Goal: Feedback & Contribution: Submit feedback/report problem

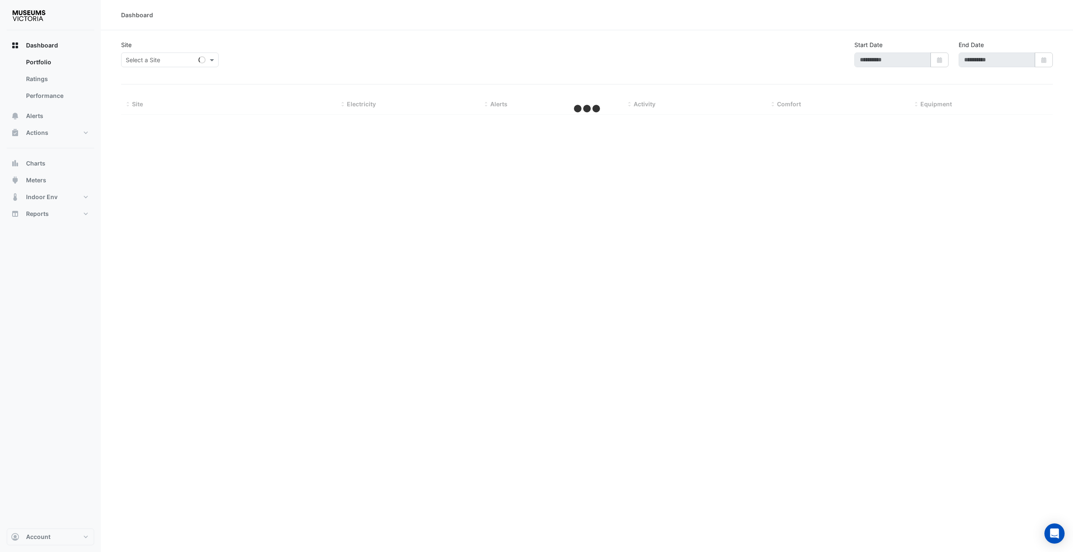
type input "**********"
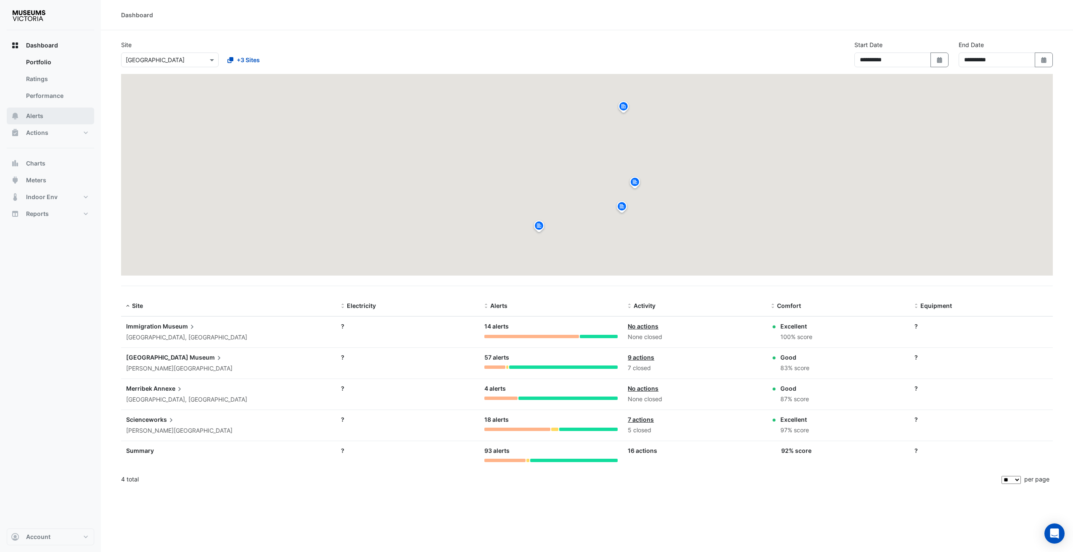
click at [44, 114] on button "Alerts" at bounding box center [50, 116] width 87 height 17
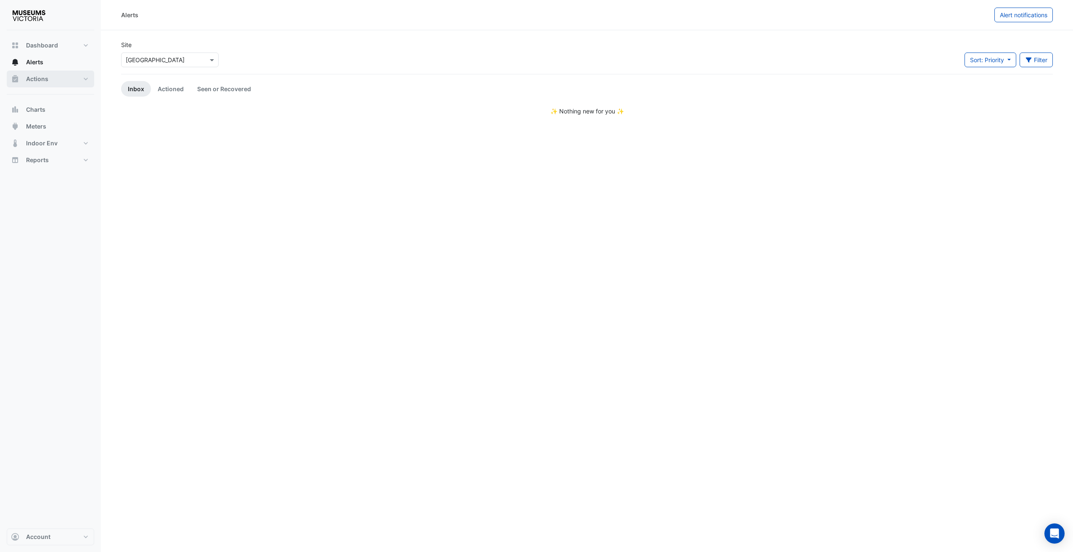
click at [55, 81] on button "Actions" at bounding box center [50, 79] width 87 height 17
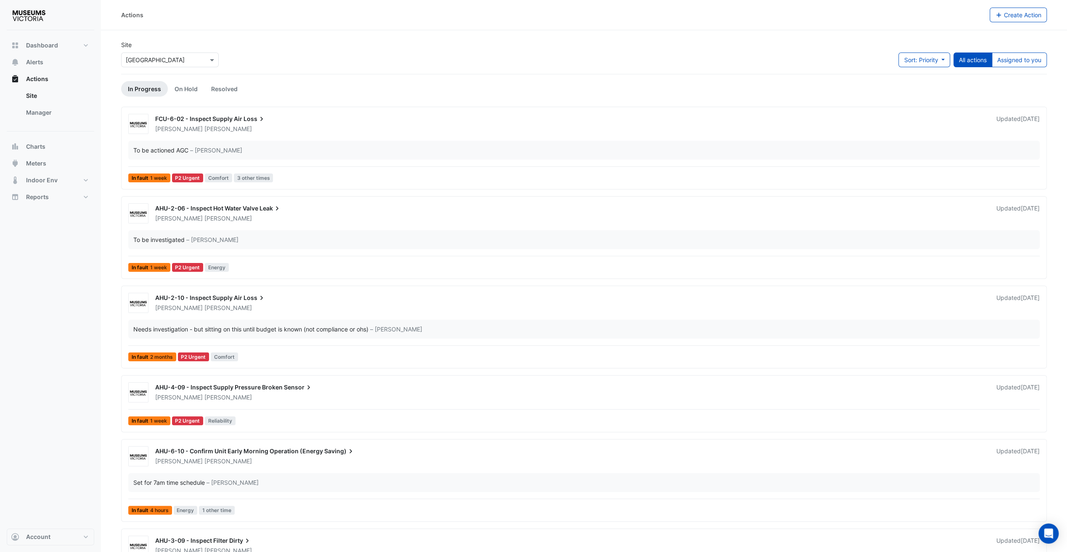
click at [194, 53] on div "Select a Site × Melbourne Museum" at bounding box center [170, 60] width 98 height 15
click at [176, 77] on span "Immigration Museum" at bounding box center [156, 77] width 57 height 7
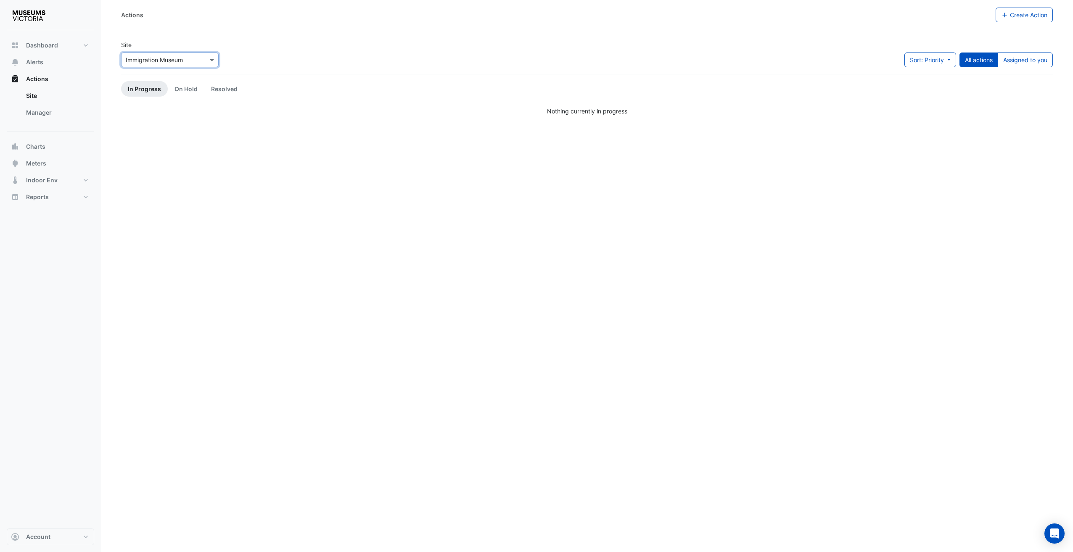
click at [188, 63] on input "text" at bounding box center [161, 60] width 71 height 9
click at [184, 99] on div "Merribek Annexe" at bounding box center [158, 102] width 72 height 12
click at [192, 61] on input "text" at bounding box center [161, 60] width 71 height 9
click at [156, 114] on span "Scienceworks" at bounding box center [147, 114] width 38 height 7
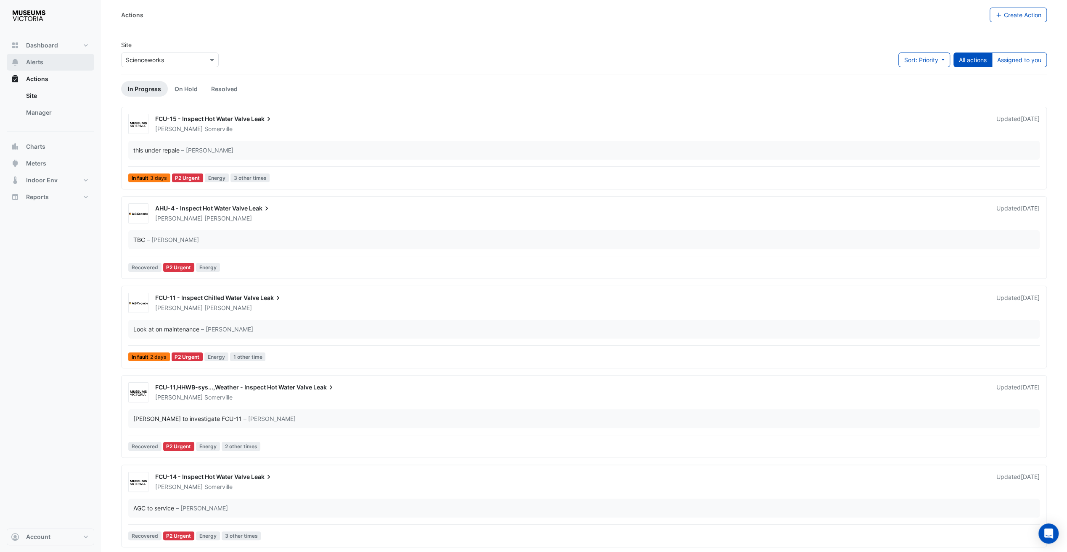
drag, startPoint x: 62, startPoint y: 65, endPoint x: 107, endPoint y: 69, distance: 45.2
click at [62, 65] on button "Alerts" at bounding box center [50, 62] width 87 height 17
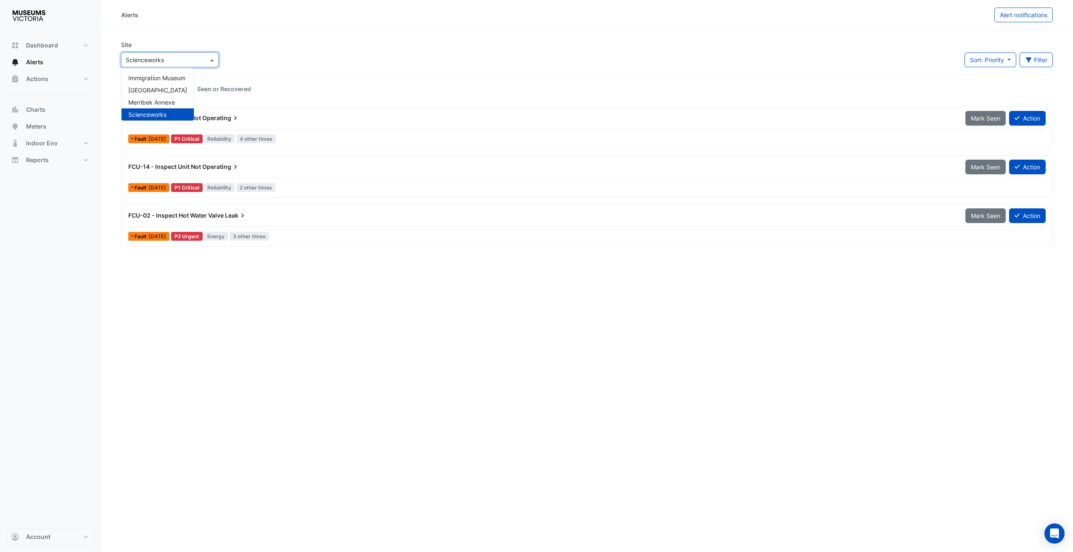
click at [202, 66] on div "Select a Site × Scienceworks" at bounding box center [170, 60] width 98 height 15
click at [179, 77] on span "Immigration Museum" at bounding box center [156, 77] width 57 height 7
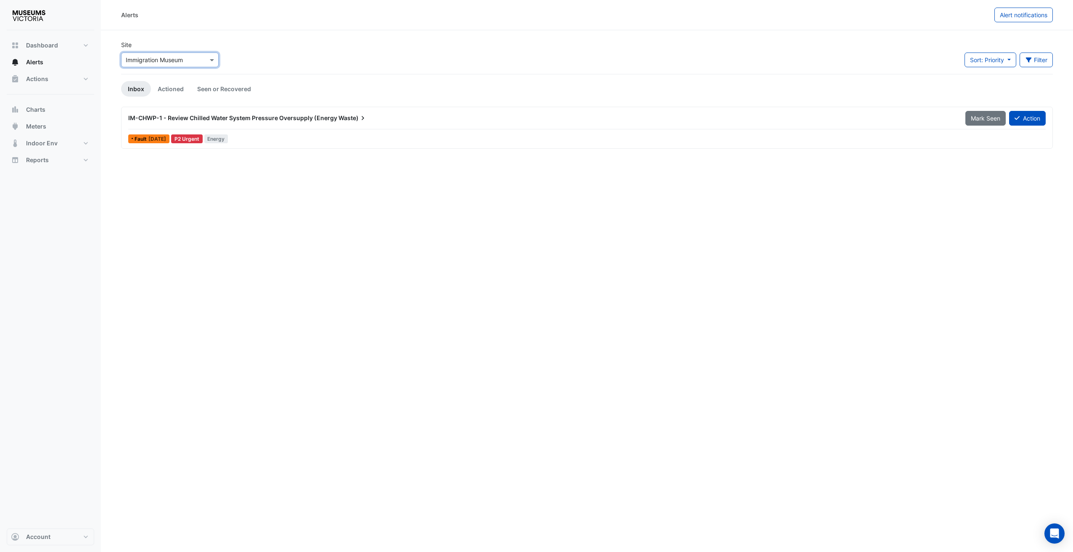
click at [195, 56] on input "text" at bounding box center [161, 60] width 71 height 9
click at [178, 89] on span "Melbourne Museum" at bounding box center [157, 90] width 59 height 7
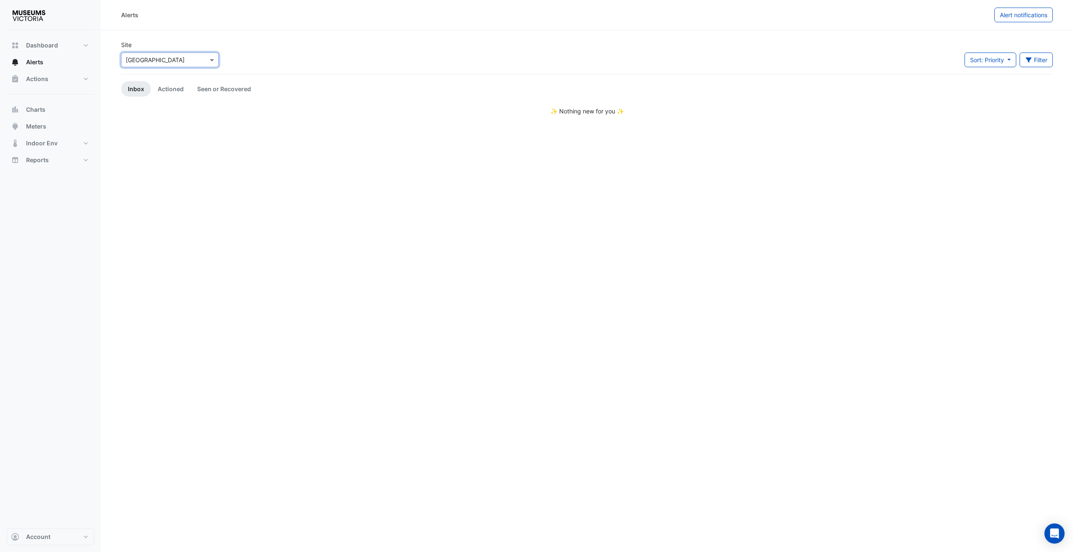
click at [185, 65] on div "Select a Site × Melbourne Museum" at bounding box center [170, 60] width 98 height 15
click at [175, 106] on div "Merribek Annexe" at bounding box center [158, 102] width 72 height 12
click at [427, 135] on div "Alerts Alert notifications Site Select a Site × Merribek Annexe Sort: Priority …" at bounding box center [587, 276] width 972 height 552
click at [425, 140] on div "Alerts Alert notifications Site Select a Site × Merribek Annexe Sort: Priority …" at bounding box center [587, 276] width 972 height 552
click at [37, 79] on span "Actions" at bounding box center [37, 79] width 22 height 8
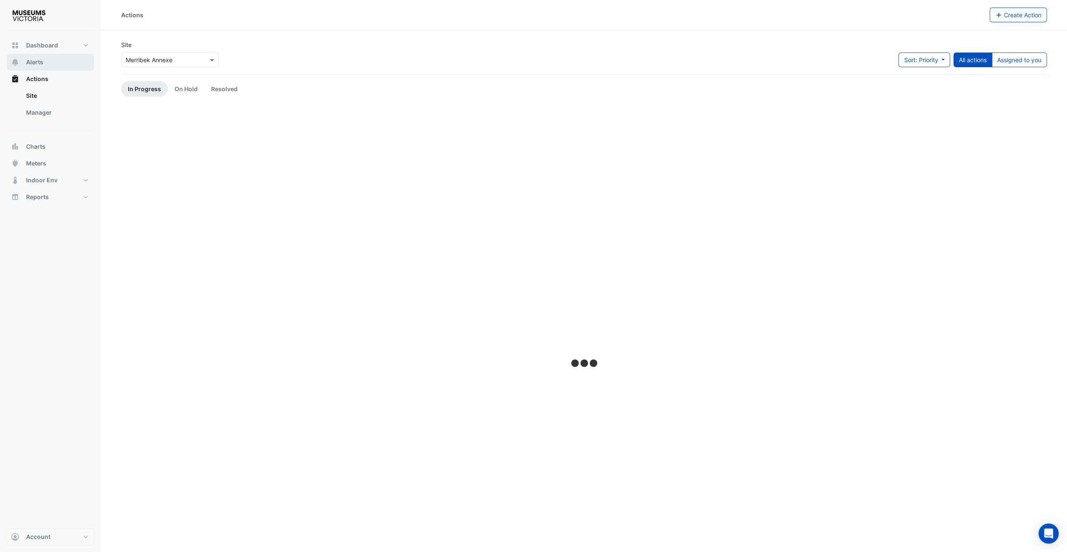
click at [40, 60] on span "Alerts" at bounding box center [34, 62] width 17 height 8
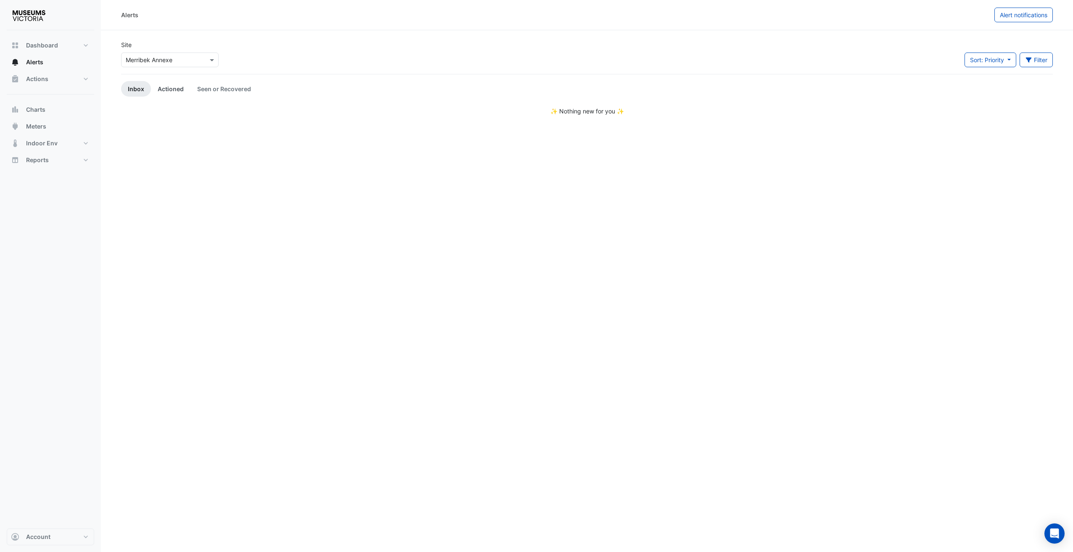
click at [169, 82] on link "Actioned" at bounding box center [171, 89] width 40 height 16
click at [134, 92] on link "Inbox" at bounding box center [136, 89] width 30 height 16
click at [170, 92] on link "Actioned" at bounding box center [171, 89] width 40 height 16
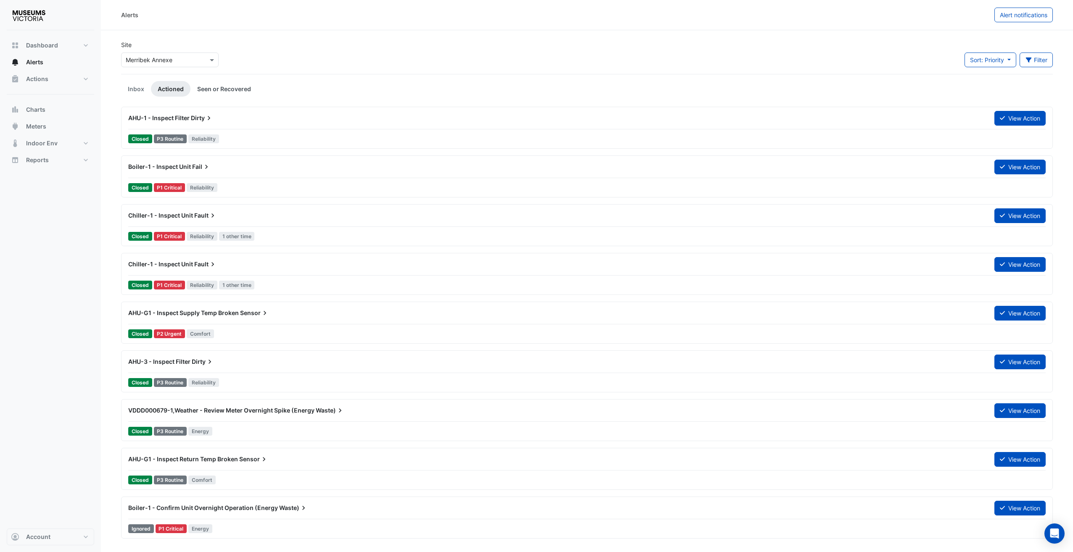
click at [202, 90] on link "Seen or Recovered" at bounding box center [223, 89] width 67 height 16
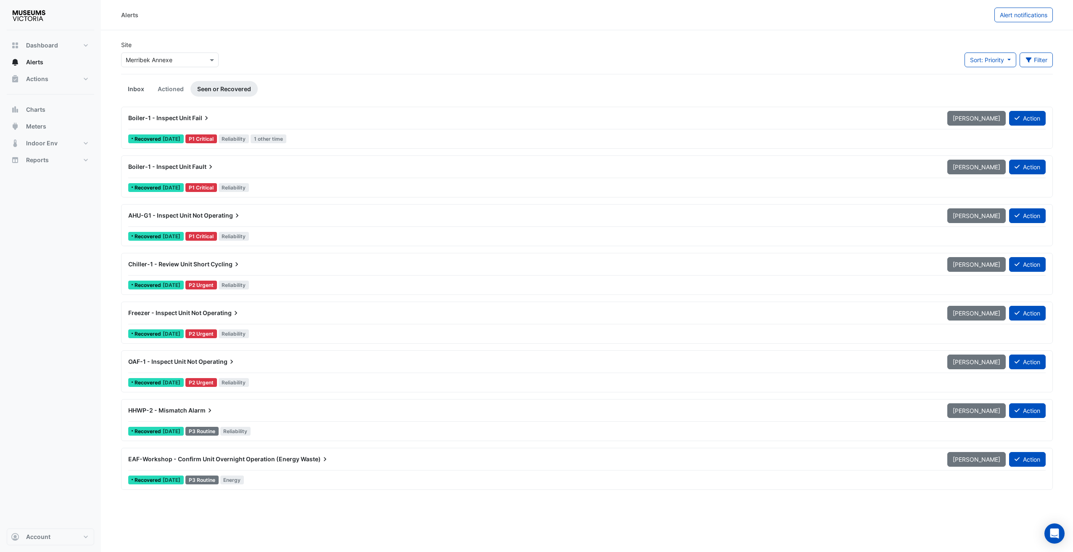
click at [138, 90] on link "Inbox" at bounding box center [136, 89] width 30 height 16
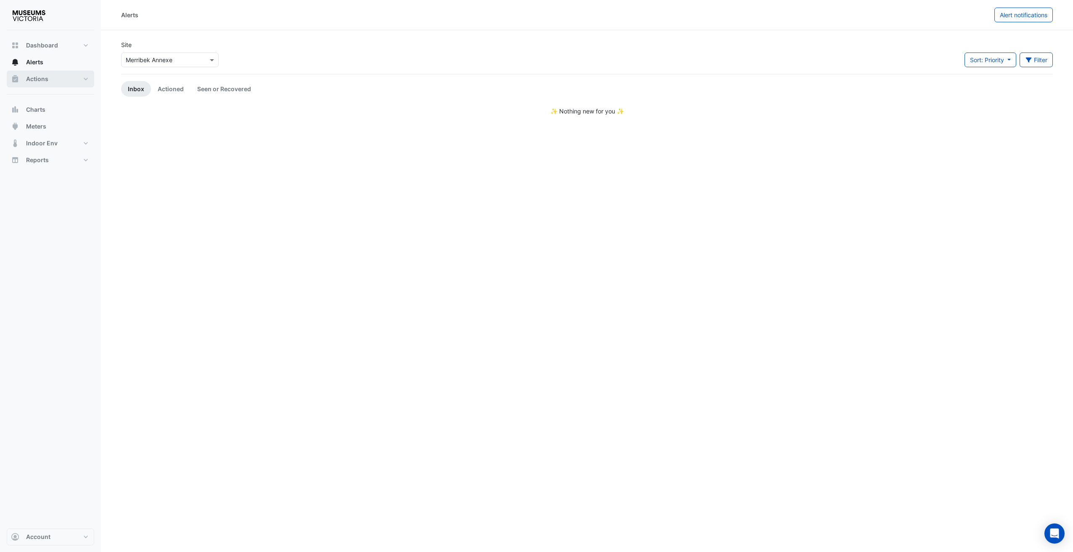
click at [29, 82] on span "Actions" at bounding box center [37, 79] width 22 height 8
click at [41, 62] on span "Alerts" at bounding box center [34, 62] width 17 height 8
click at [59, 56] on button "Alerts" at bounding box center [50, 62] width 87 height 17
click at [53, 43] on span "Dashboard" at bounding box center [42, 45] width 32 height 8
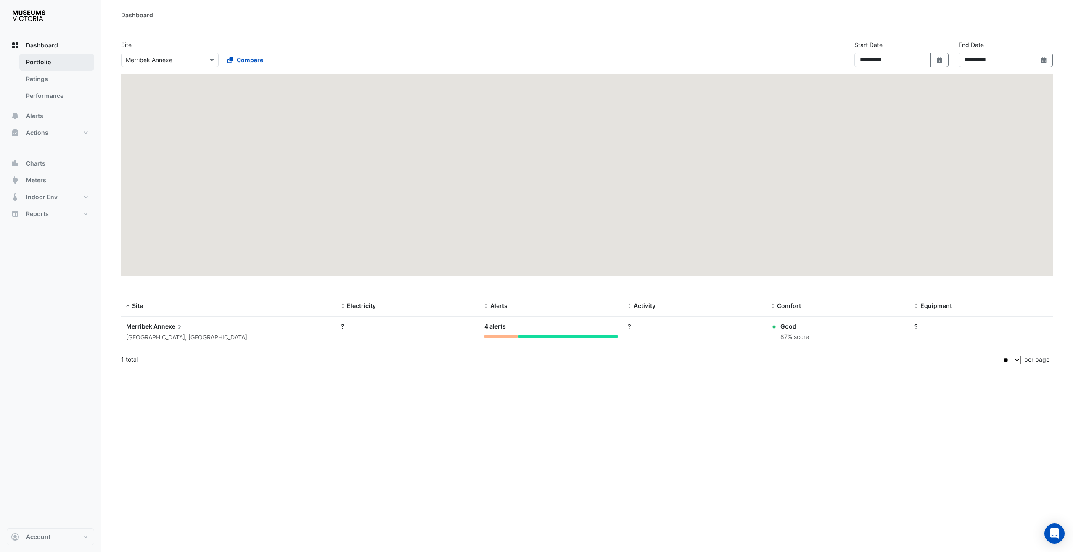
click at [43, 62] on link "Portfolio" at bounding box center [56, 62] width 75 height 17
click at [40, 92] on link "Performance" at bounding box center [56, 95] width 75 height 17
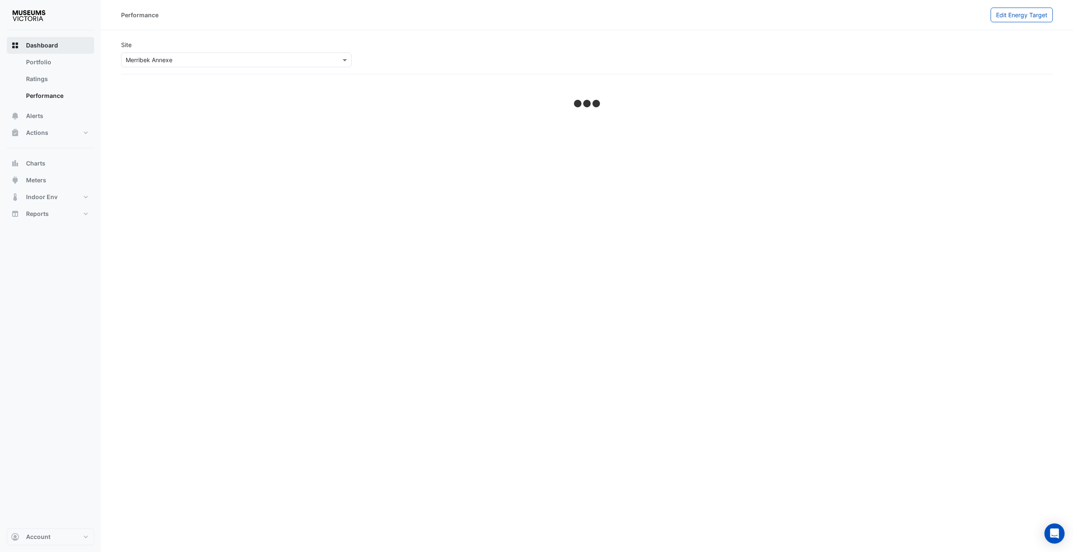
click at [47, 50] on button "Dashboard" at bounding box center [50, 45] width 87 height 17
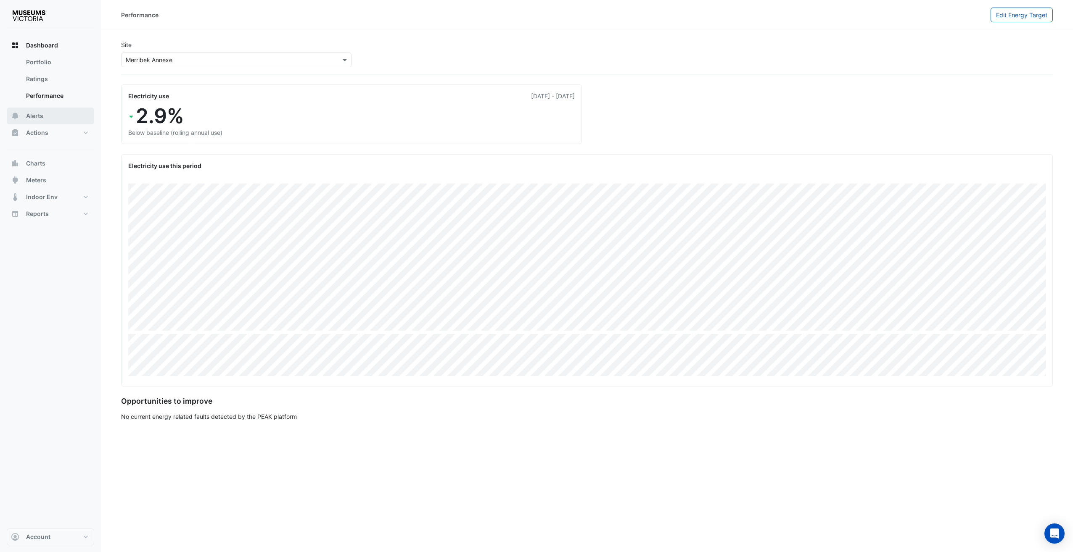
click at [44, 116] on button "Alerts" at bounding box center [50, 116] width 87 height 17
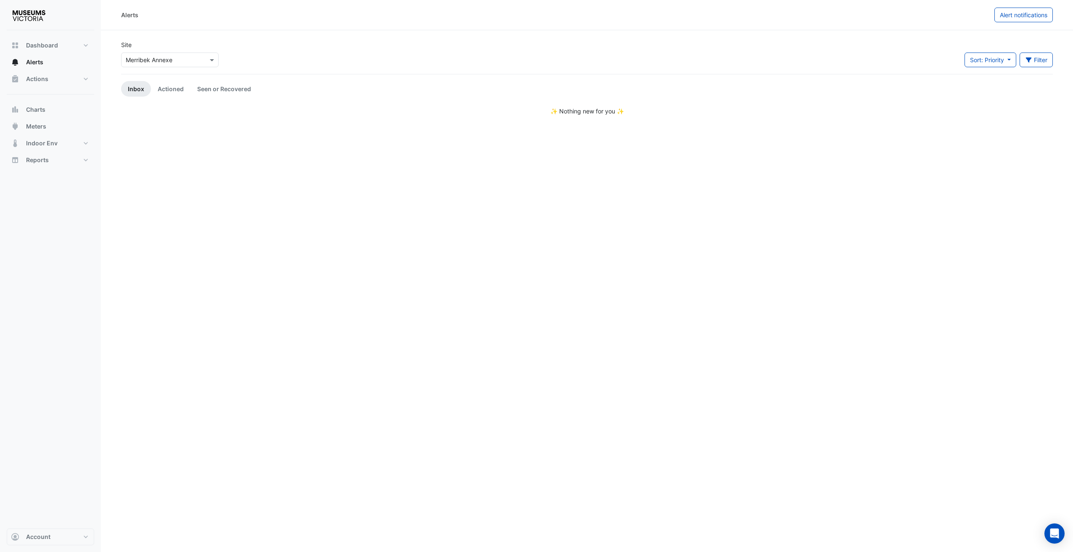
click at [156, 37] on section "Site Select a Site × Merribek Annexe Sort: Priority Priority Updated Filter Tit…" at bounding box center [587, 72] width 972 height 85
click at [156, 58] on input "text" at bounding box center [161, 60] width 71 height 9
click at [283, 57] on div "Site Select a Site × Merribek Annexe Immigration Museum Melbourne Museum Merrib…" at bounding box center [587, 57] width 942 height 34
click at [45, 79] on span "Actions" at bounding box center [37, 79] width 22 height 8
click at [40, 63] on span "Alerts" at bounding box center [34, 62] width 17 height 8
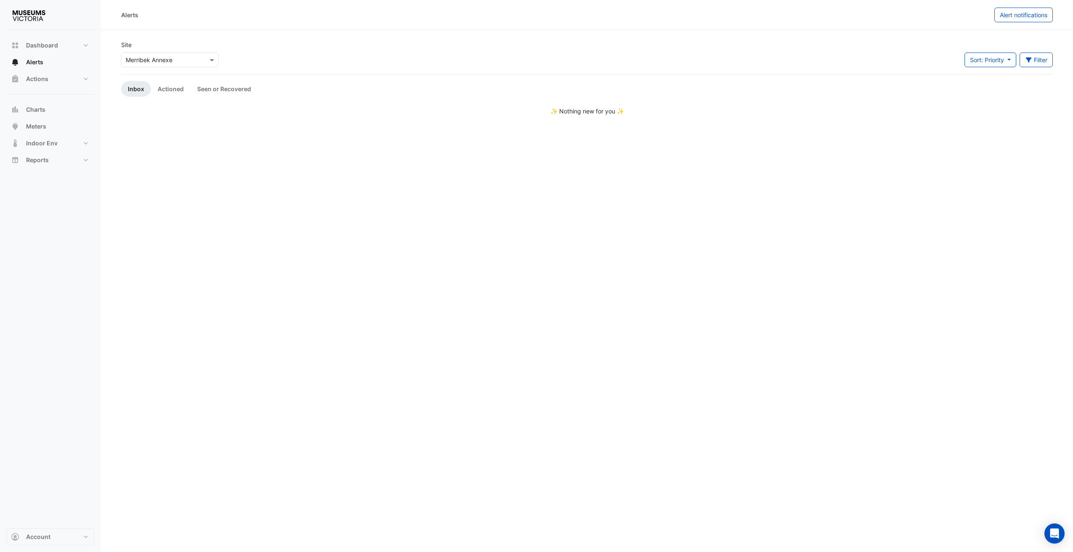
click at [172, 100] on app-alert-tickets "Site Select a Site × Merribek Annexe Sort: Priority Priority Updated Filter Tit…" at bounding box center [587, 77] width 932 height 75
click at [171, 91] on link "Actioned" at bounding box center [171, 89] width 40 height 16
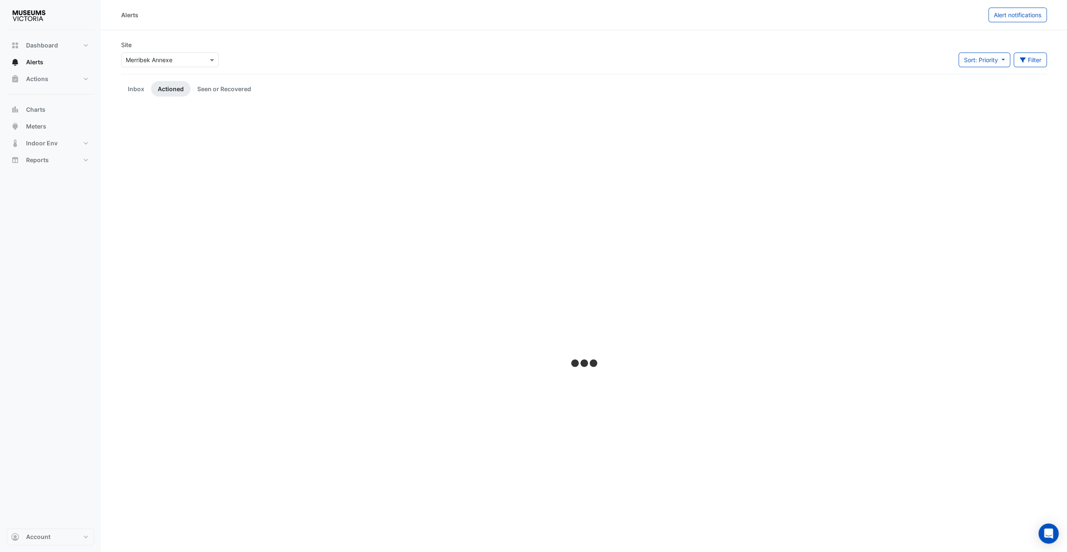
click at [340, 49] on div "Site Select a Site × Merribek Annexe Sort: Priority Priority Updated Filter Tit…" at bounding box center [583, 57] width 935 height 34
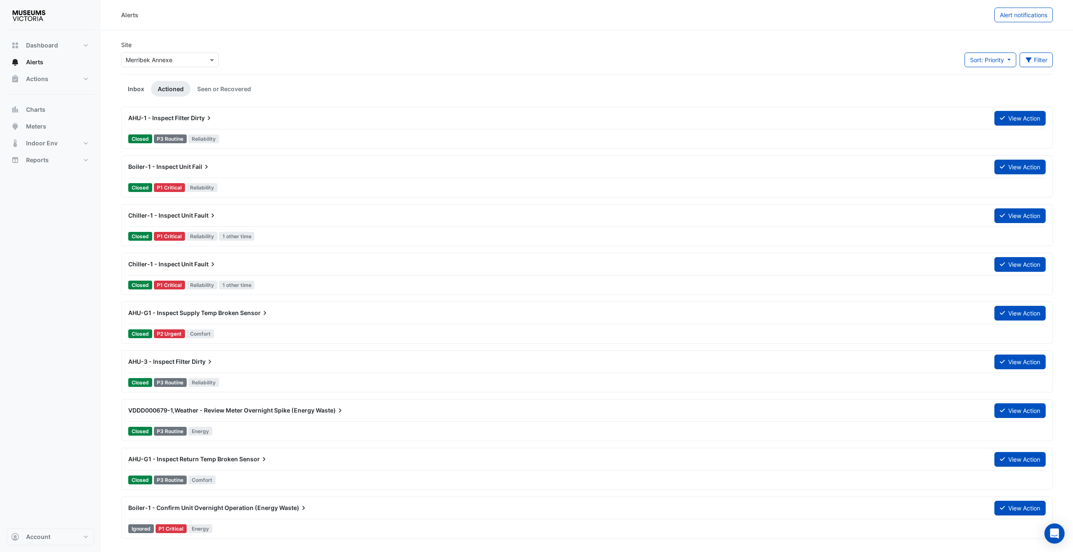
click at [134, 90] on link "Inbox" at bounding box center [136, 89] width 30 height 16
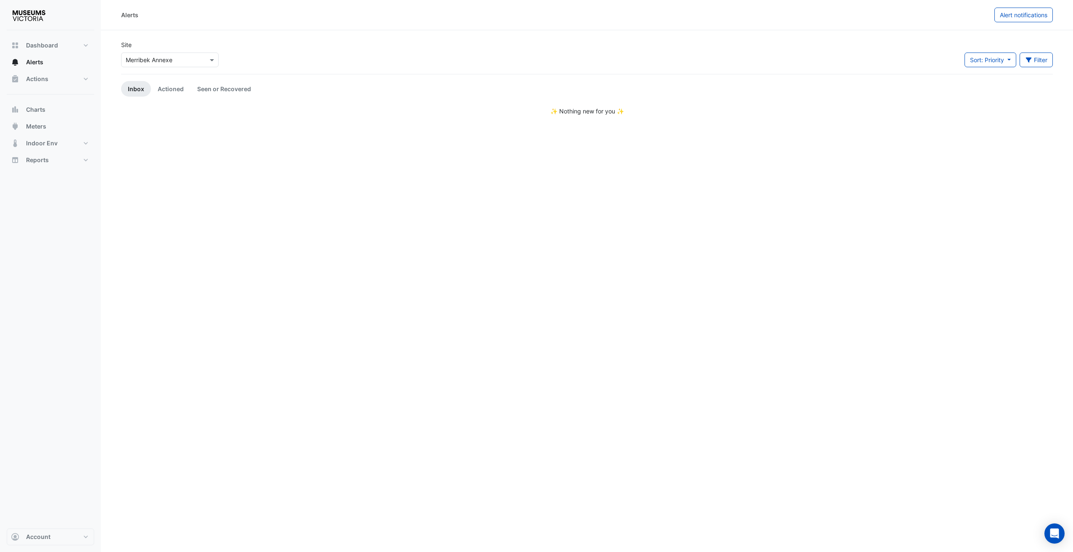
click at [312, 47] on div "Site Select a Site × Merribek Annexe Sort: Priority Priority Updated Filter Tit…" at bounding box center [587, 57] width 942 height 34
click at [166, 93] on link "Actioned" at bounding box center [171, 89] width 40 height 16
click at [320, 53] on div "Site Select a Site × Merribek Annexe Sort: Priority Priority Updated Filter Tit…" at bounding box center [587, 57] width 942 height 34
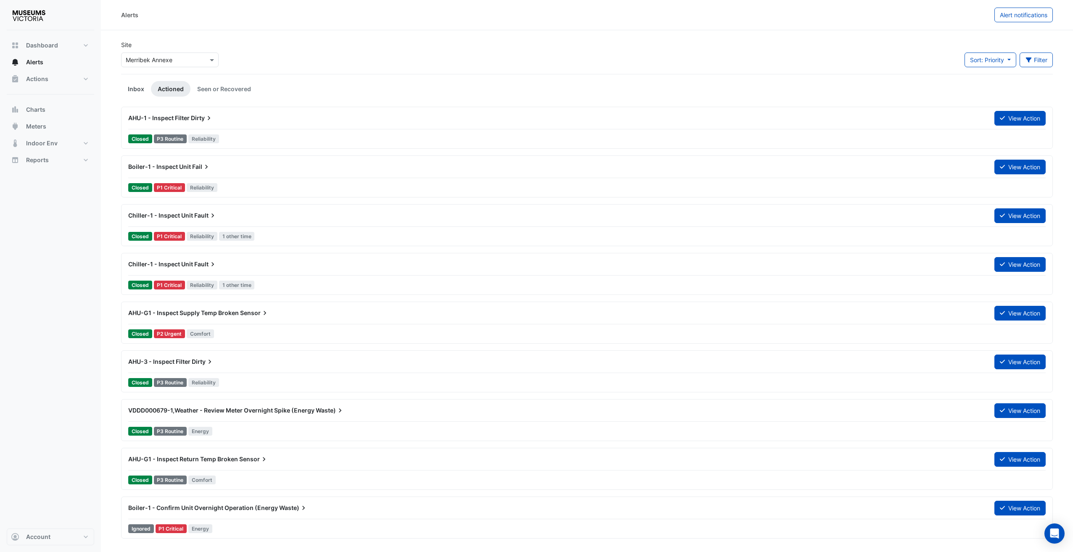
click at [137, 85] on link "Inbox" at bounding box center [136, 89] width 30 height 16
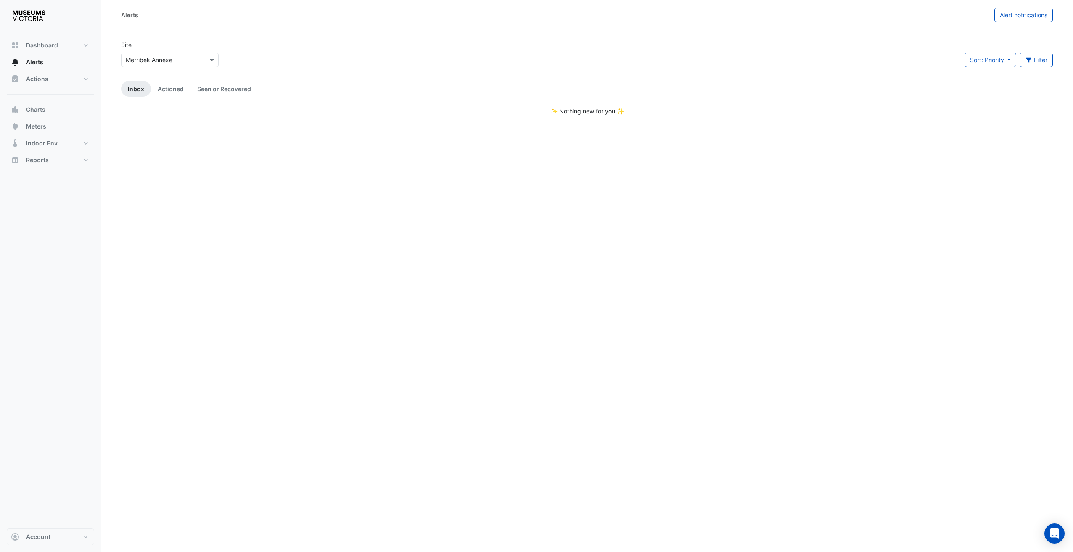
click at [302, 51] on div "Site Select a Site × Merribek Annexe Sort: Priority Priority Updated Filter Tit…" at bounding box center [587, 57] width 942 height 34
drag, startPoint x: 177, startPoint y: 85, endPoint x: 160, endPoint y: 89, distance: 17.2
click at [177, 86] on link "Actioned" at bounding box center [171, 89] width 40 height 16
click at [129, 91] on link "Inbox" at bounding box center [136, 89] width 30 height 16
click at [167, 87] on link "Actioned" at bounding box center [171, 89] width 40 height 16
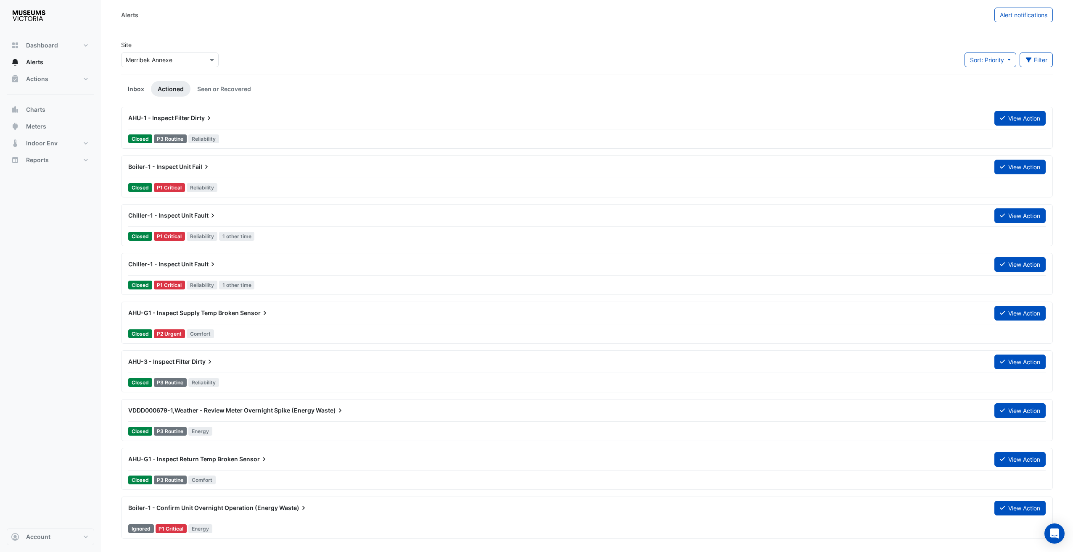
click at [145, 87] on link "Inbox" at bounding box center [136, 89] width 30 height 16
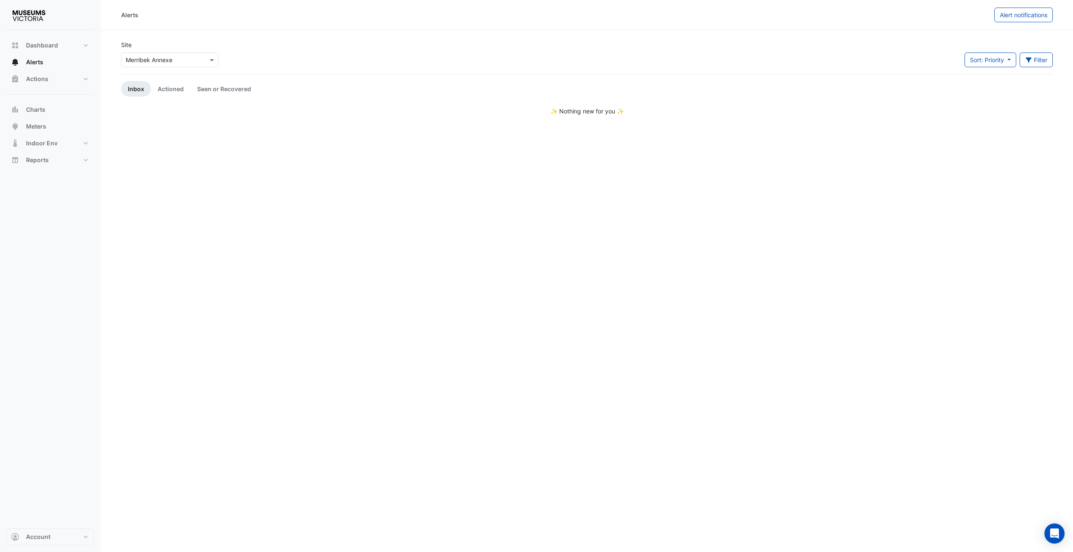
click at [144, 87] on link "Inbox" at bounding box center [136, 89] width 30 height 16
click at [172, 86] on link "Actioned" at bounding box center [171, 89] width 40 height 16
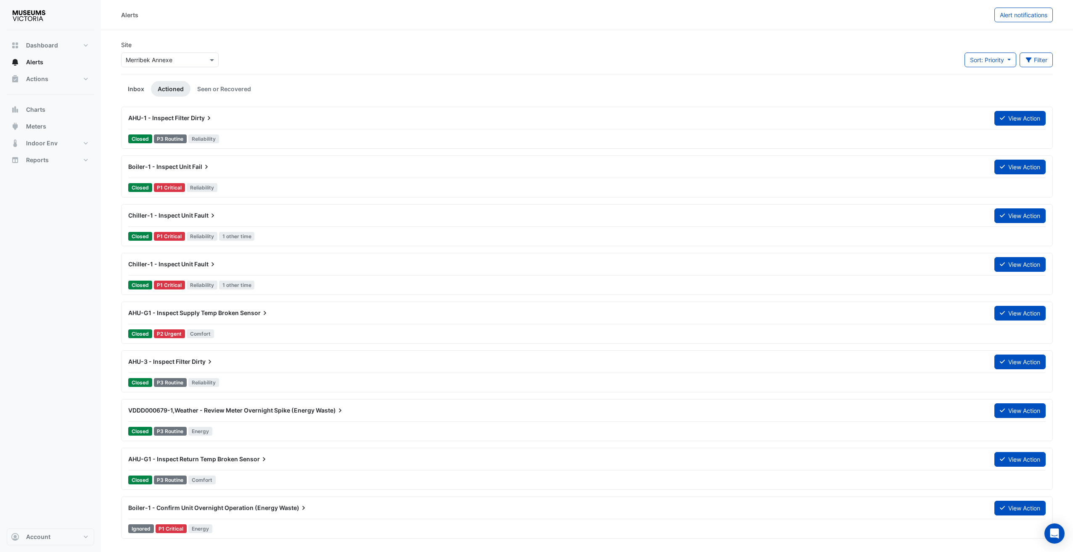
drag, startPoint x: 135, startPoint y: 86, endPoint x: 170, endPoint y: 87, distance: 35.3
click at [135, 86] on link "Inbox" at bounding box center [136, 89] width 30 height 16
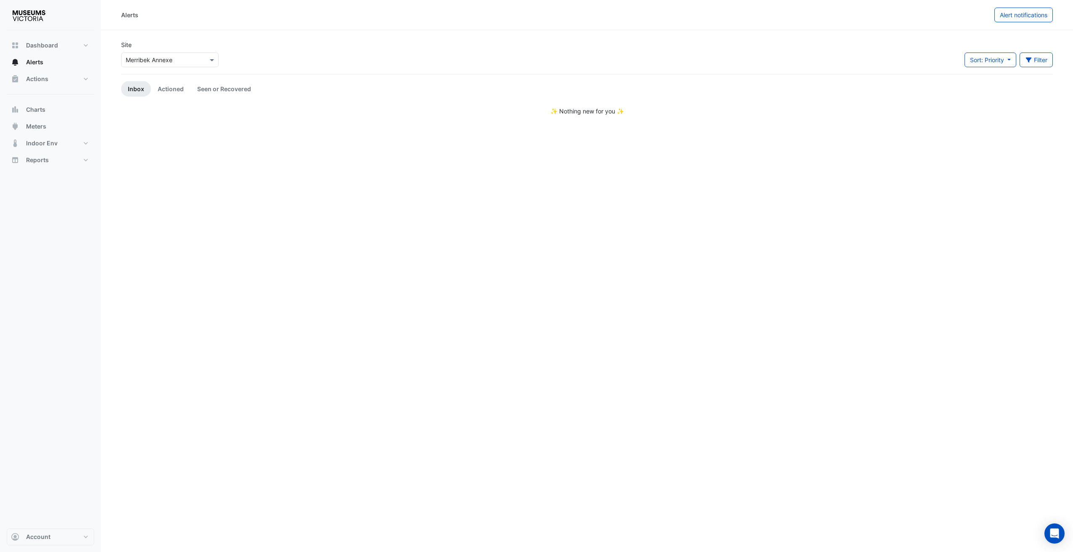
click at [137, 88] on link "Inbox" at bounding box center [136, 89] width 30 height 16
click at [186, 87] on link "Actioned" at bounding box center [171, 89] width 40 height 16
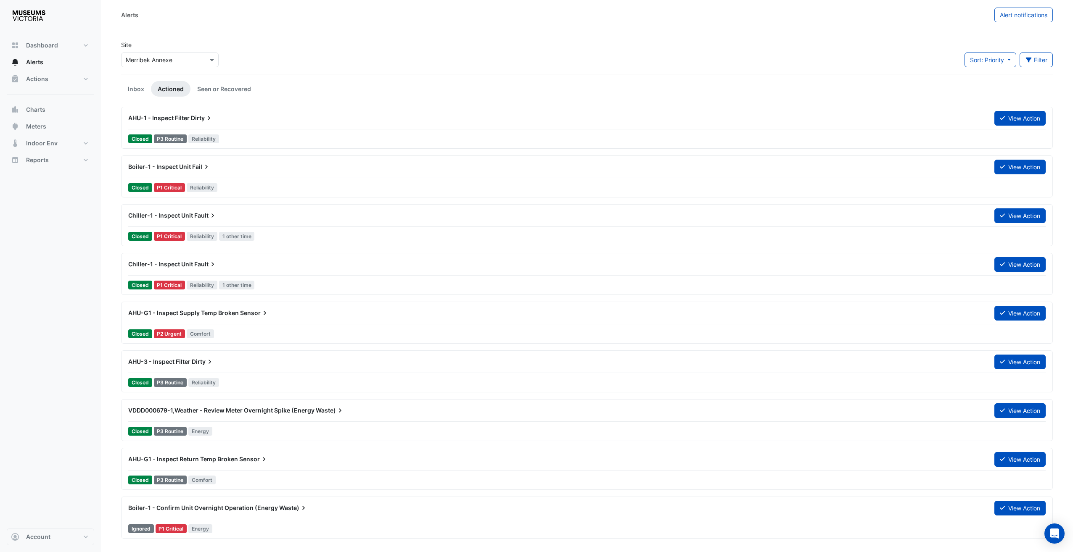
click at [277, 61] on div "Site Select a Site × Merribek Annexe Sort: Priority Priority Updated Filter Tit…" at bounding box center [587, 57] width 942 height 34
click at [135, 90] on link "Inbox" at bounding box center [136, 89] width 30 height 16
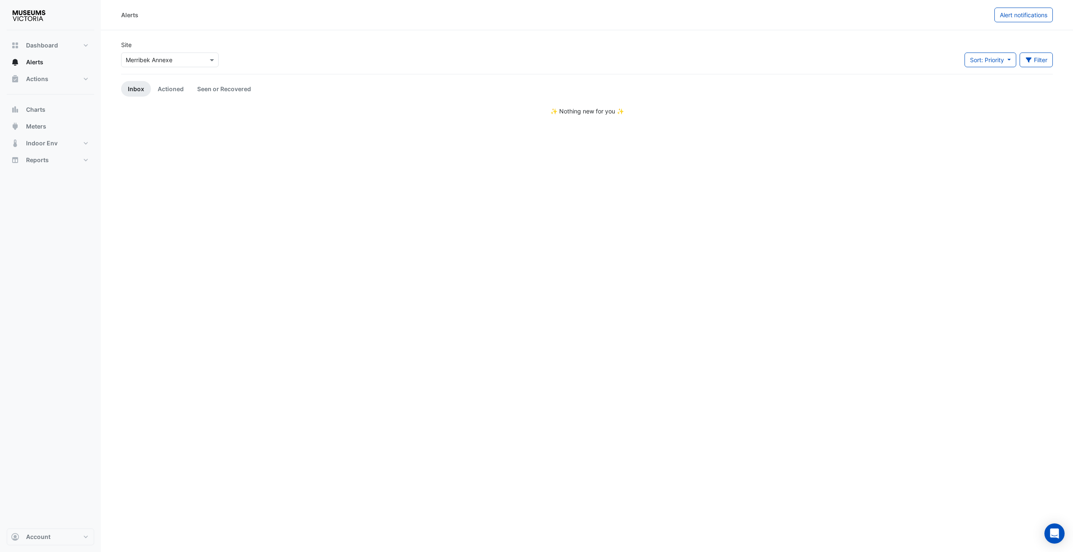
click at [166, 50] on div "Select a Site × Merribek Annexe" at bounding box center [169, 58] width 101 height 18
click at [57, 77] on button "Actions" at bounding box center [50, 79] width 87 height 17
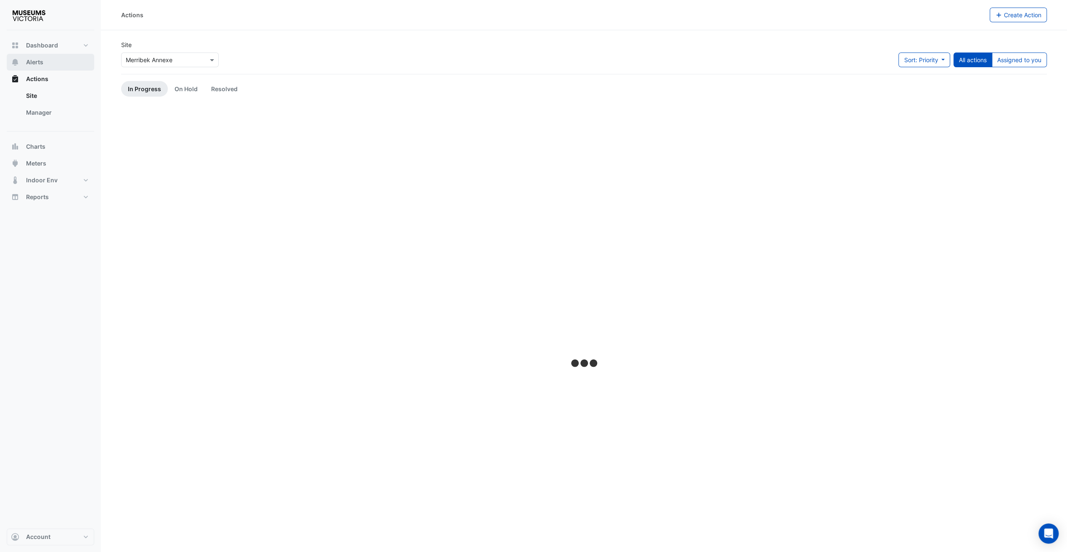
click at [48, 66] on button "Alerts" at bounding box center [50, 62] width 87 height 17
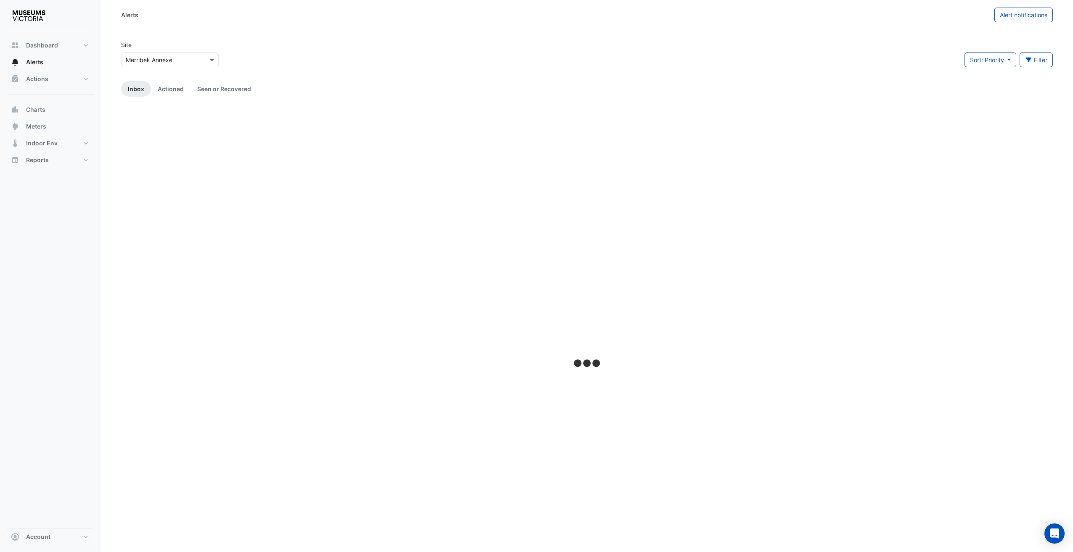
click at [157, 55] on div "Select a Site × Merribek Annexe" at bounding box center [170, 60] width 98 height 15
click at [166, 113] on div "Scienceworks" at bounding box center [158, 114] width 72 height 12
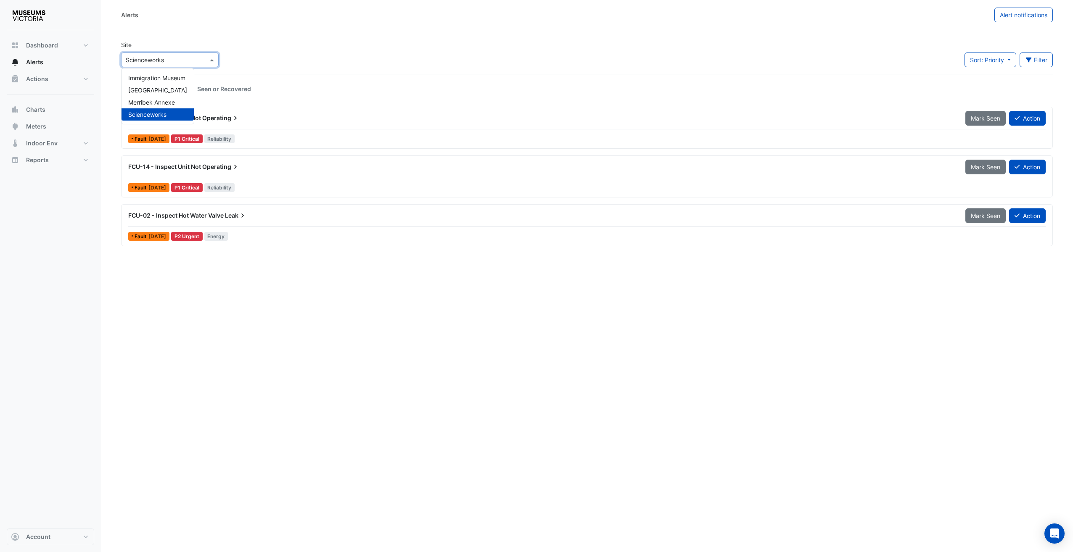
click at [167, 63] on input "text" at bounding box center [161, 60] width 71 height 9
click at [170, 103] on span "Merribek Annexe" at bounding box center [151, 102] width 47 height 7
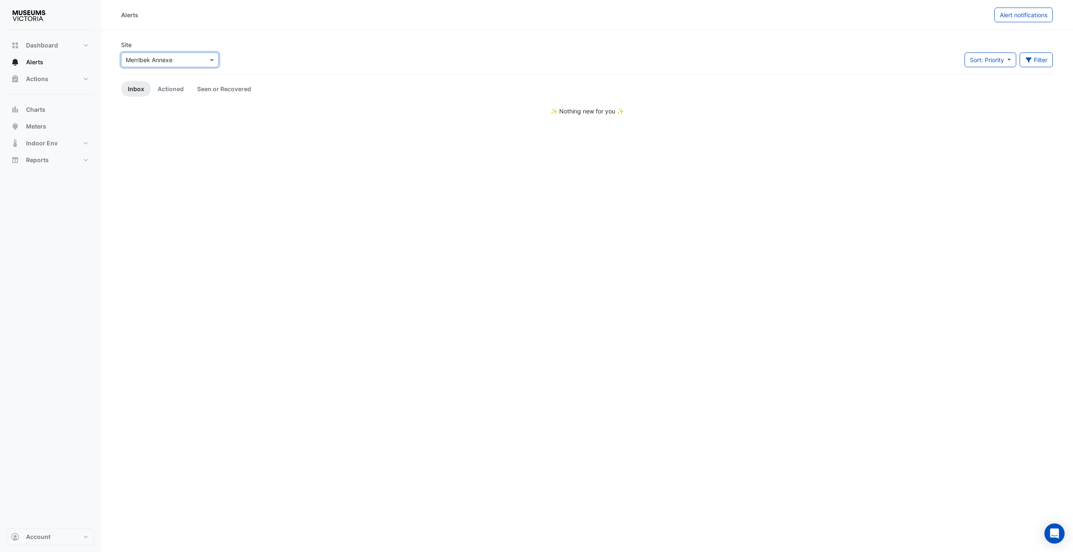
click at [465, 211] on div "Alerts Alert notifications Site Select a Site × Merribek Annexe Sort: Priority …" at bounding box center [587, 276] width 972 height 552
click at [323, 30] on section "Site Select a Site × Merribek Annexe Sort: Priority Priority Updated Filter Tit…" at bounding box center [587, 72] width 972 height 85
click at [143, 53] on div "Select a Site × Merribek Annexe" at bounding box center [170, 60] width 98 height 15
drag, startPoint x: 147, startPoint y: 78, endPoint x: 435, endPoint y: 100, distance: 288.4
click at [147, 78] on span "Immigration Museum" at bounding box center [156, 77] width 57 height 7
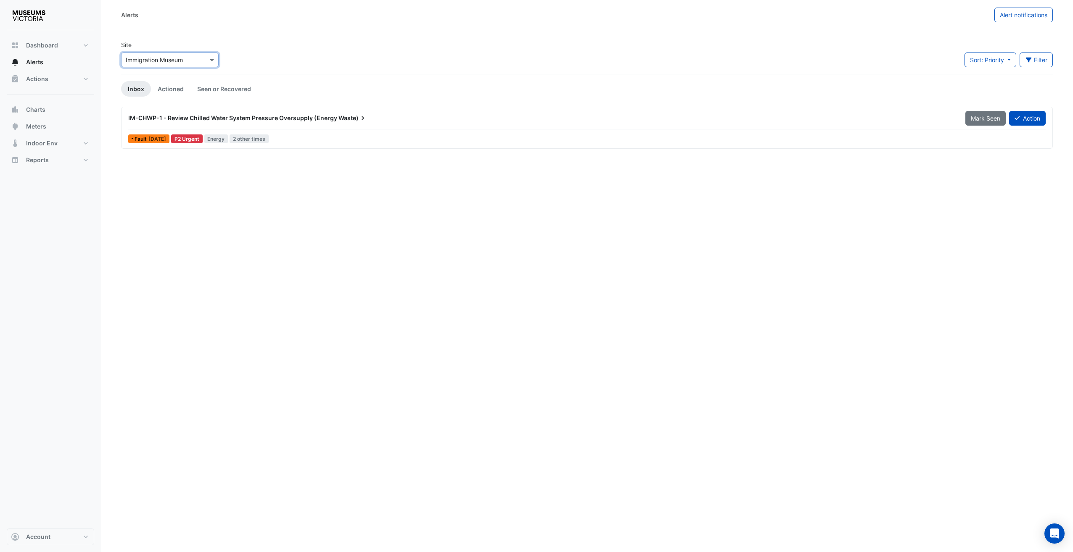
click at [422, 273] on div "Alerts Alert notifications Site Select a Site × Immigration Museum Sort: Priori…" at bounding box center [587, 276] width 972 height 552
click at [261, 124] on div "IM-CHWP-1 - Review Chilled Water System Pressure Oversupply (Energy Waste)" at bounding box center [541, 118] width 837 height 15
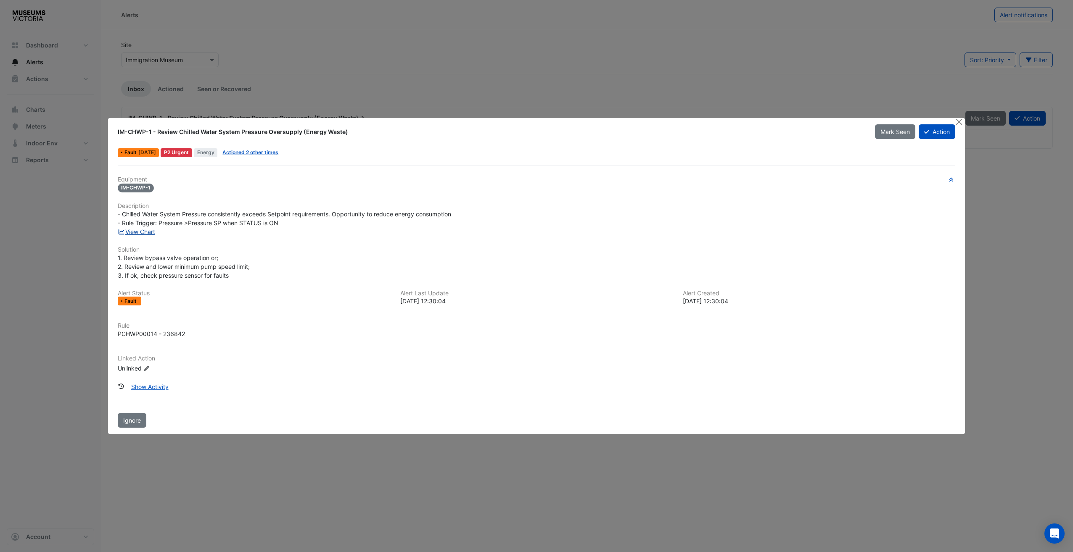
click at [142, 235] on link "View Chart" at bounding box center [136, 231] width 37 height 7
click at [956, 124] on button "Close" at bounding box center [959, 122] width 9 height 9
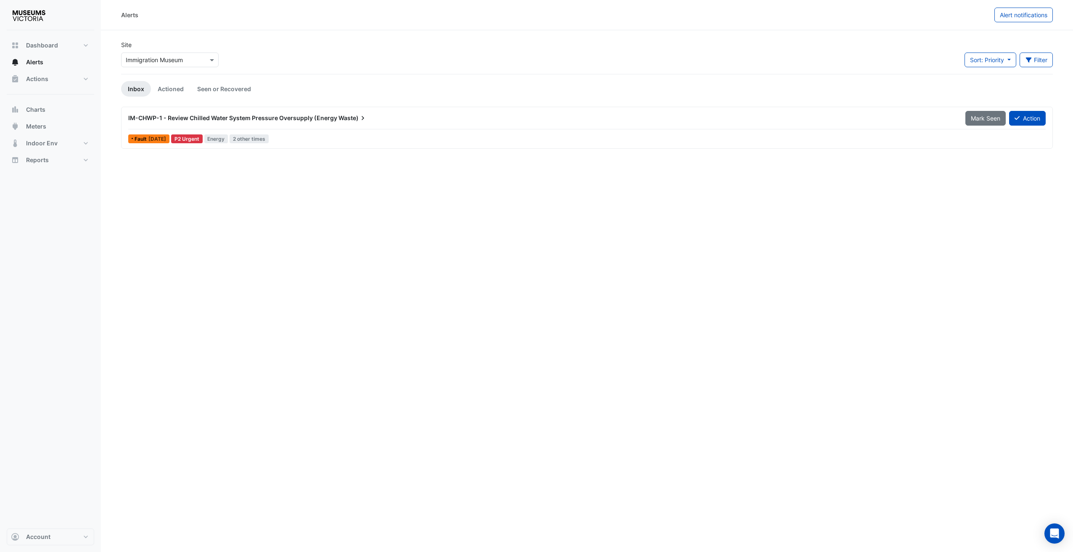
click at [397, 48] on div "Site Select a Site × Immigration Museum Sort: Priority Priority Updated Filter …" at bounding box center [587, 57] width 942 height 34
click at [194, 62] on input "text" at bounding box center [161, 60] width 71 height 9
click at [295, 54] on div "Site Select a Site × Immigration Museum Immigration Museum Melbourne Museum Mer…" at bounding box center [587, 57] width 942 height 34
click at [323, 118] on span "IM-CHWP-1 - Review Chilled Water System Pressure Oversupply (Energy" at bounding box center [232, 117] width 209 height 7
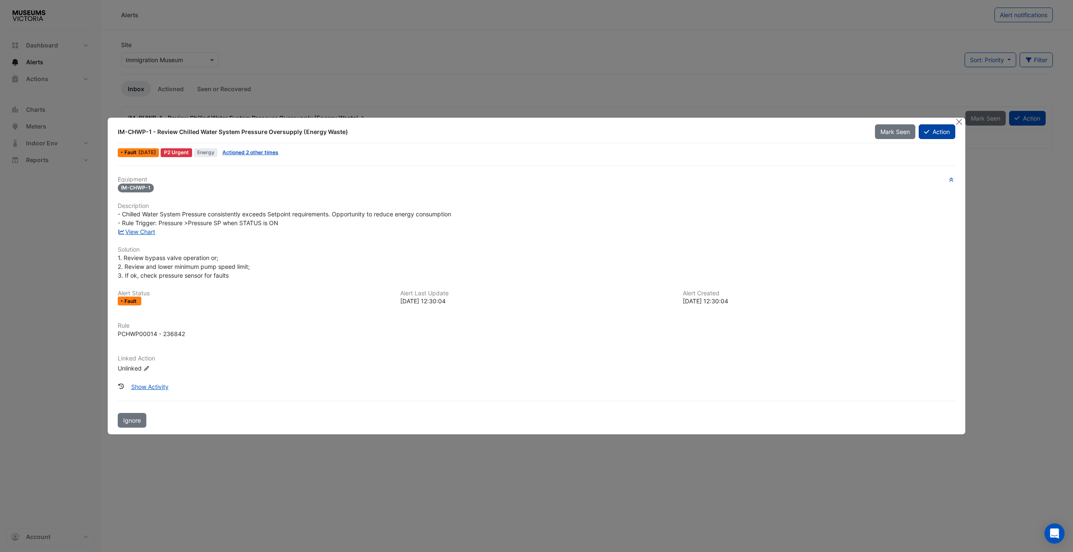
click at [939, 137] on button "Action" at bounding box center [937, 131] width 37 height 15
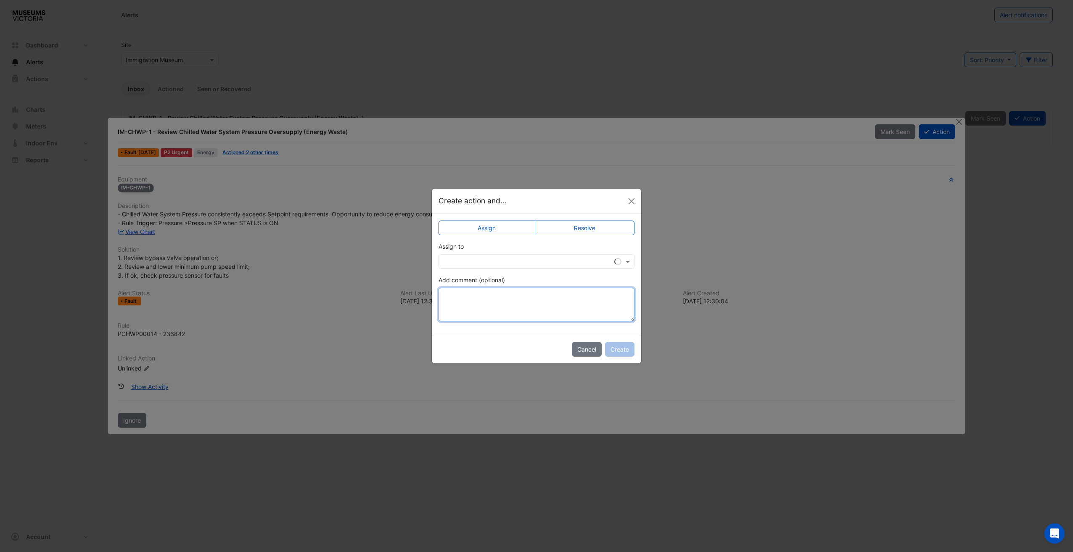
click at [555, 305] on textarea "Add comment (optional)" at bounding box center [537, 305] width 196 height 34
type textarea "**********"
click at [583, 262] on input "text" at bounding box center [528, 262] width 170 height 9
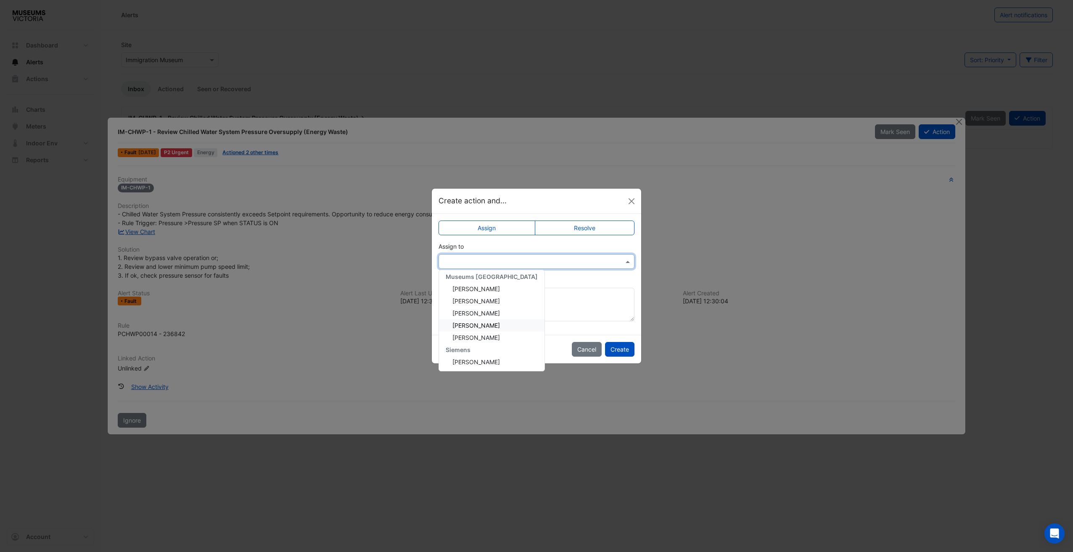
scroll to position [64, 0]
click at [490, 333] on div "Wes Stevens" at bounding box center [492, 337] width 106 height 12
drag, startPoint x: 617, startPoint y: 347, endPoint x: 612, endPoint y: 356, distance: 10.0
click at [616, 348] on button "Create" at bounding box center [619, 349] width 29 height 15
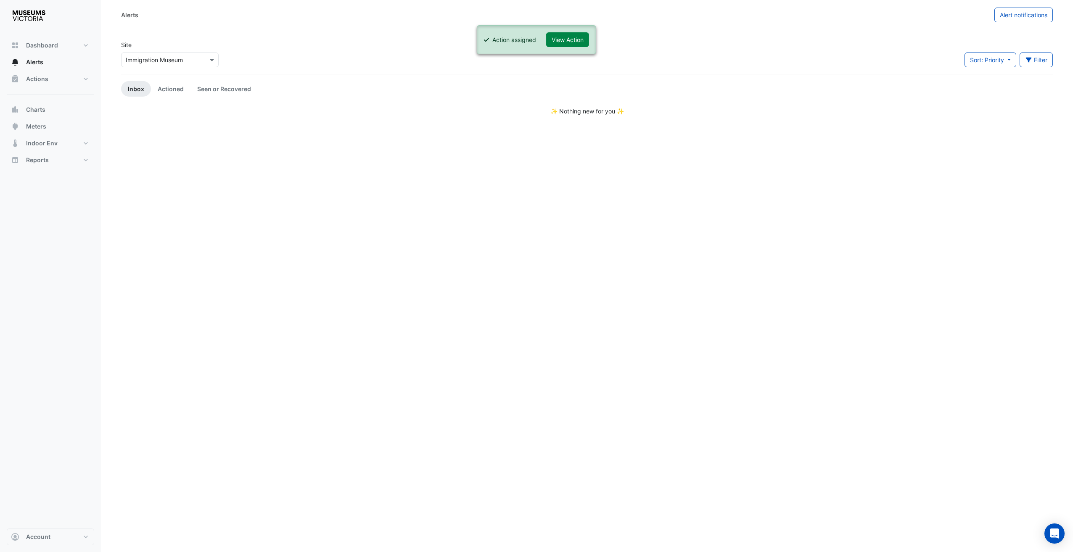
click at [190, 60] on input "text" at bounding box center [161, 60] width 71 height 9
click at [163, 111] on span "Scienceworks" at bounding box center [147, 114] width 38 height 7
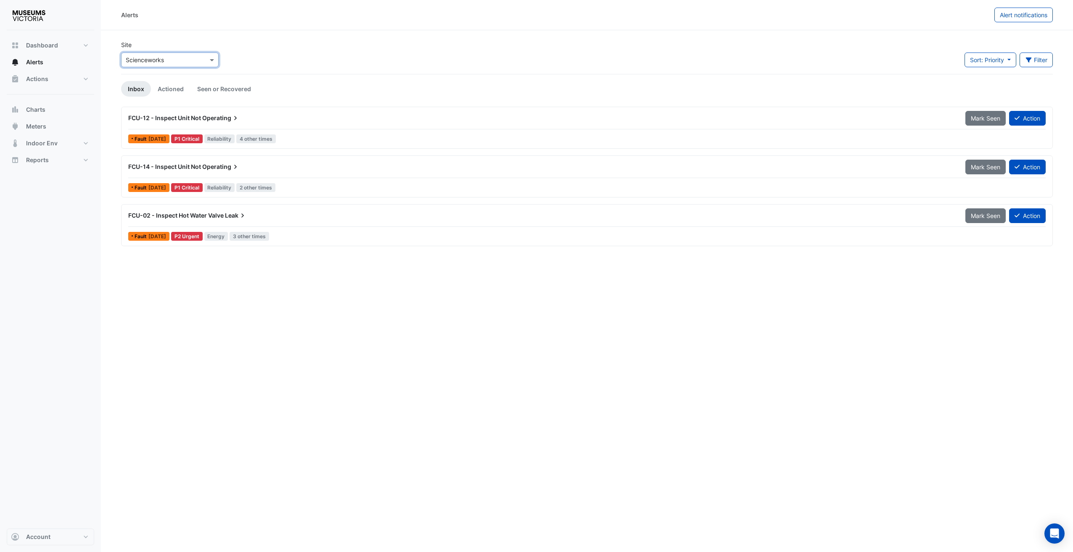
click at [330, 313] on div "Alerts Alert notifications Site Select a Site × Scienceworks Sort: Priority Pri…" at bounding box center [587, 276] width 972 height 552
click at [290, 126] on div "FCU-12 - Inspect Unit Not Operating Mark Seen Action" at bounding box center [586, 120] width 917 height 19
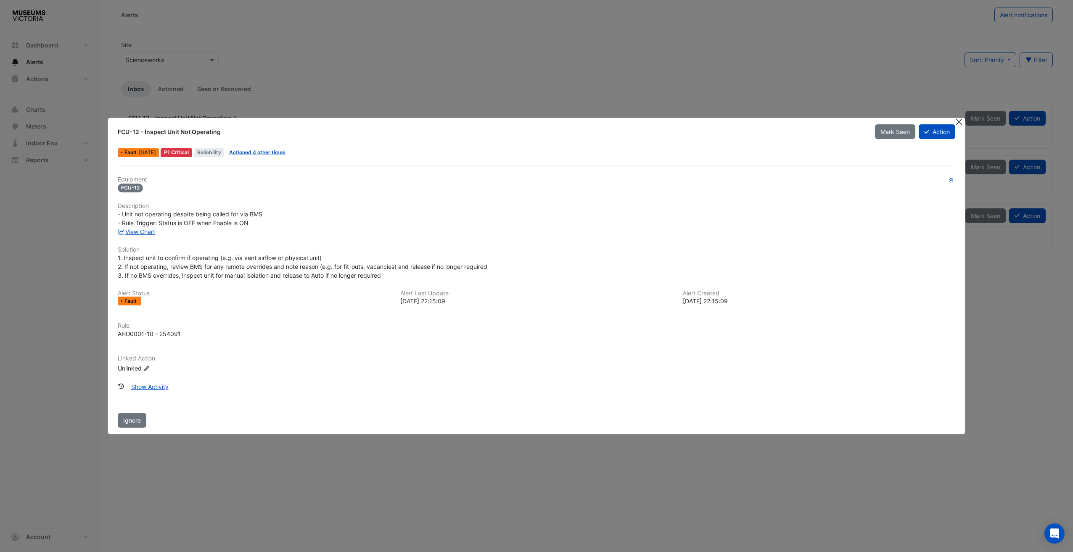
click at [956, 123] on button "Close" at bounding box center [959, 122] width 9 height 9
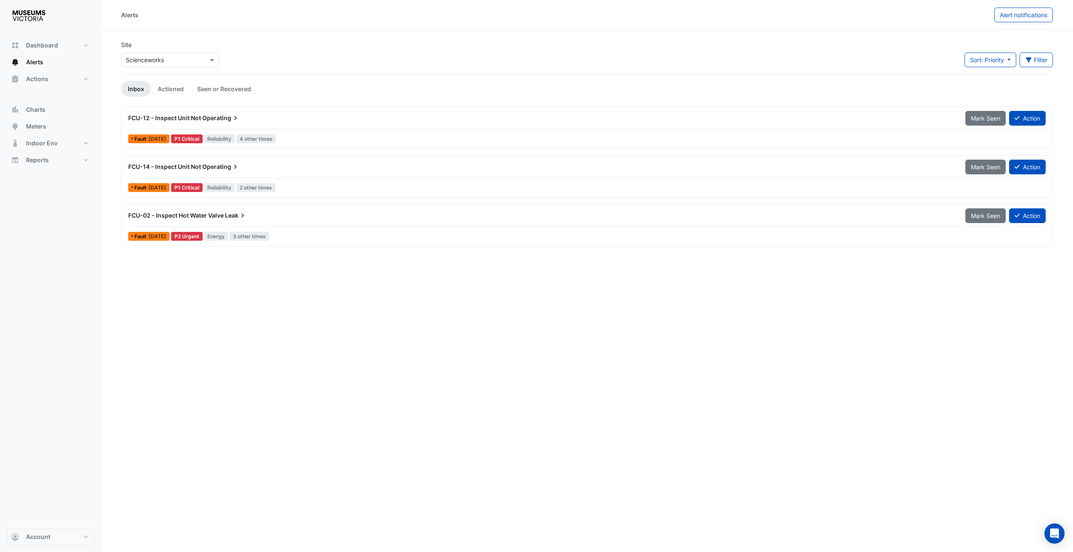
click at [177, 167] on span "FCU-14 - Inspect Unit Not" at bounding box center [164, 166] width 73 height 7
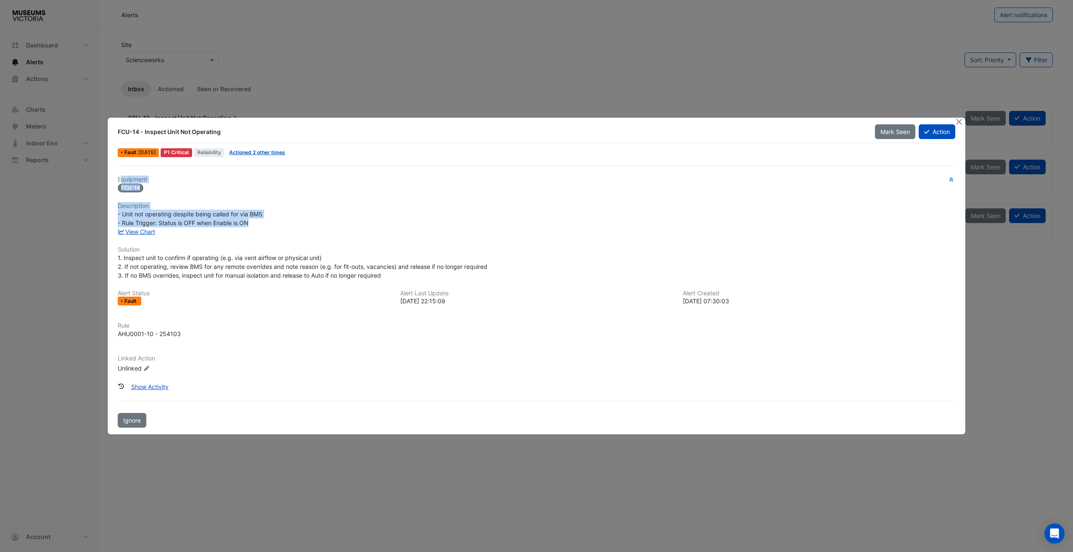
drag, startPoint x: 251, startPoint y: 226, endPoint x: 139, endPoint y: 165, distance: 128.1
click at [139, 165] on div "FCU-14 - Inspect Unit Not Operating Mark Seen Action Fault 2 days ago P1 Critic…" at bounding box center [537, 276] width 858 height 317
drag, startPoint x: 139, startPoint y: 165, endPoint x: 247, endPoint y: 139, distance: 111.5
click at [247, 139] on div "FCU-14 - Inspect Unit Not Operating" at bounding box center [491, 131] width 757 height 15
drag, startPoint x: 230, startPoint y: 137, endPoint x: 114, endPoint y: 133, distance: 117.0
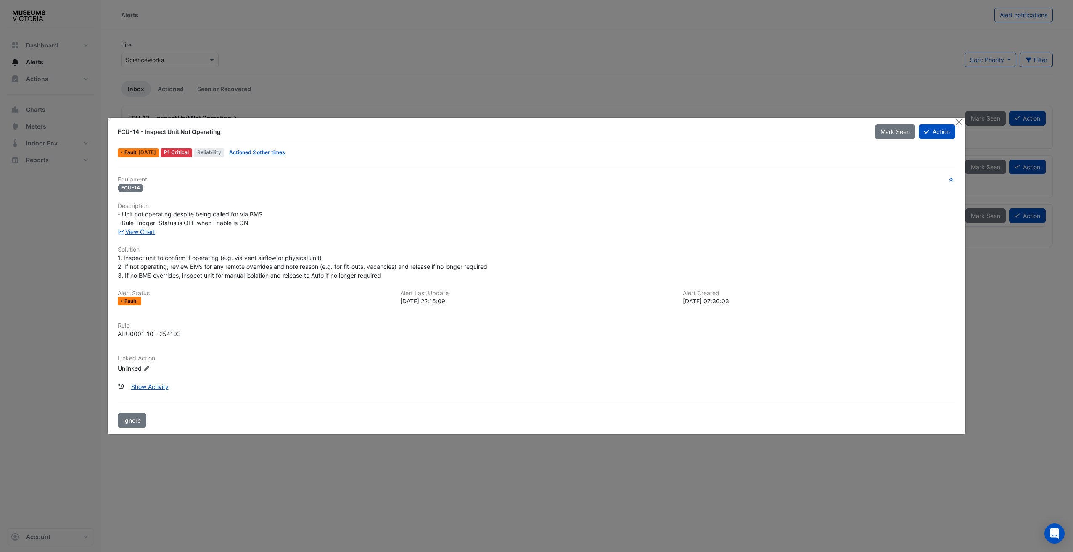
click at [114, 133] on div "FCU-14 - Inspect Unit Not Operating" at bounding box center [491, 131] width 757 height 15
click at [383, 235] on div "View Chart" at bounding box center [537, 231] width 848 height 9
click at [958, 122] on button "Close" at bounding box center [959, 122] width 9 height 9
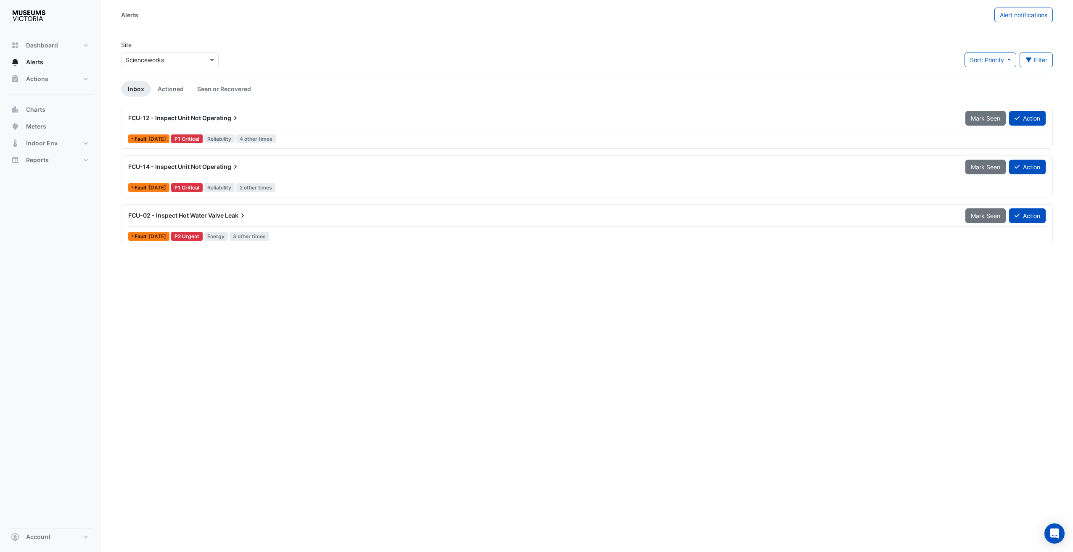
click at [252, 124] on div "FCU-12 - Inspect Unit Not Operating" at bounding box center [541, 118] width 837 height 15
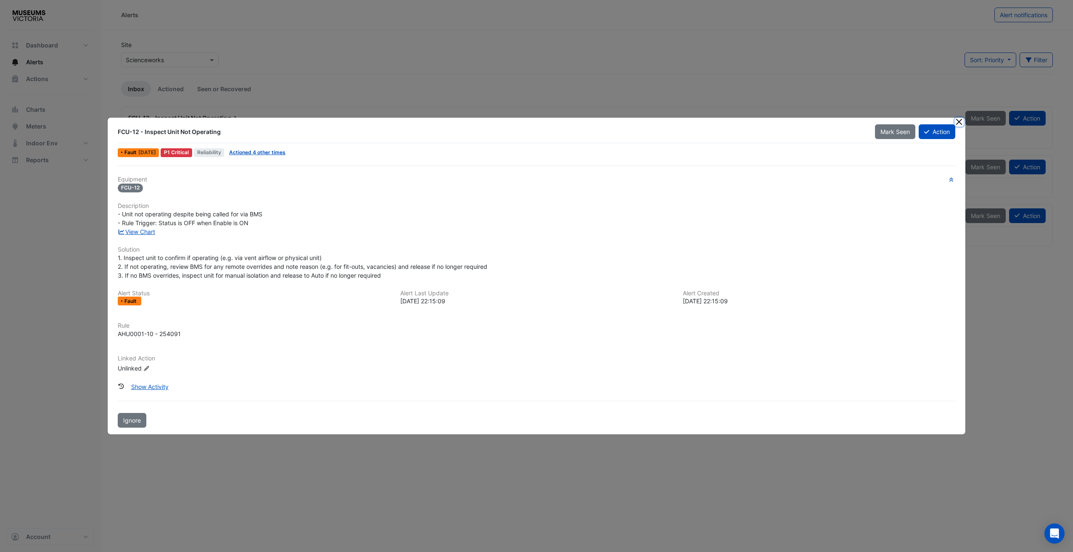
click at [960, 123] on button "Close" at bounding box center [959, 122] width 9 height 9
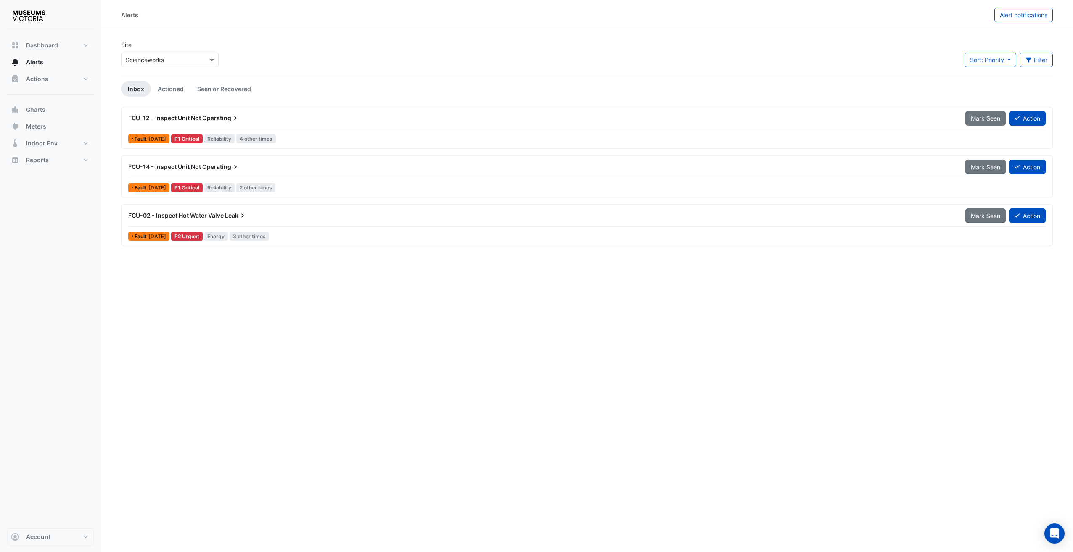
click at [186, 119] on span "FCU-12 - Inspect Unit Not" at bounding box center [164, 117] width 73 height 7
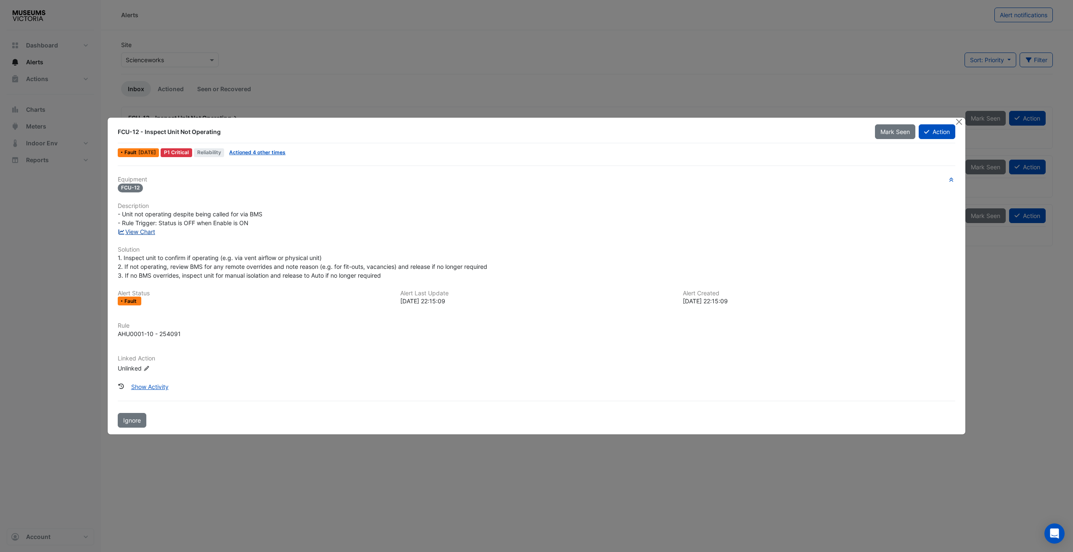
click at [142, 229] on link "View Chart" at bounding box center [136, 231] width 37 height 7
click at [961, 124] on button "Close" at bounding box center [959, 122] width 9 height 9
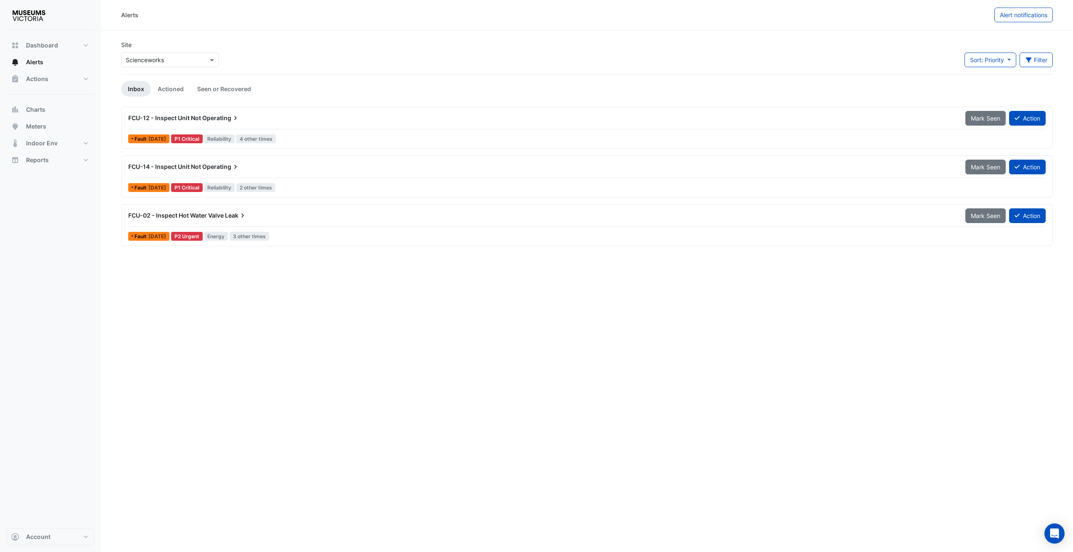
click at [224, 174] on div "FCU-14 - Inspect Unit Not Operating" at bounding box center [541, 166] width 837 height 15
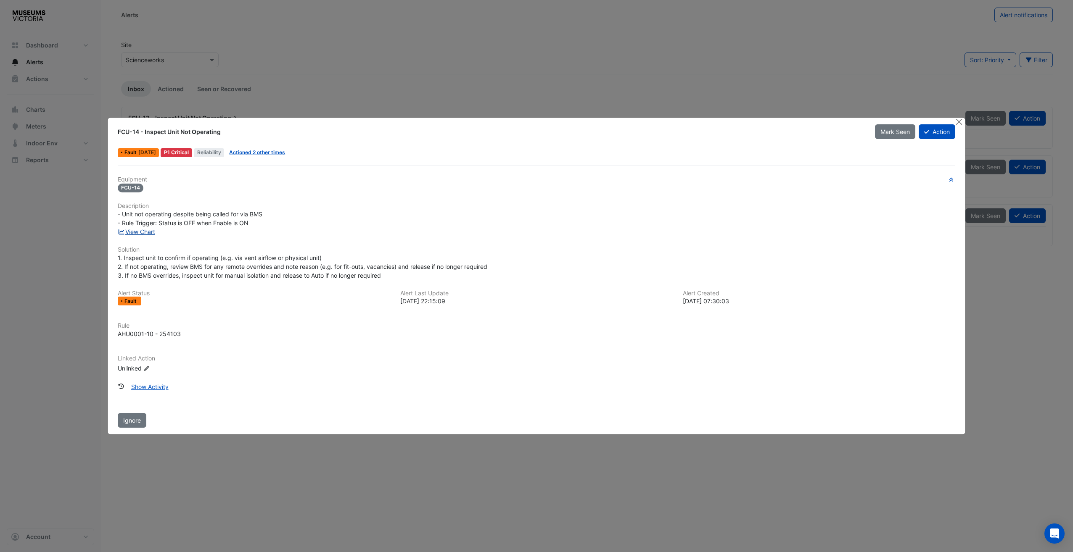
click at [142, 235] on link "View Chart" at bounding box center [136, 231] width 37 height 7
click at [955, 123] on button "Close" at bounding box center [959, 122] width 9 height 9
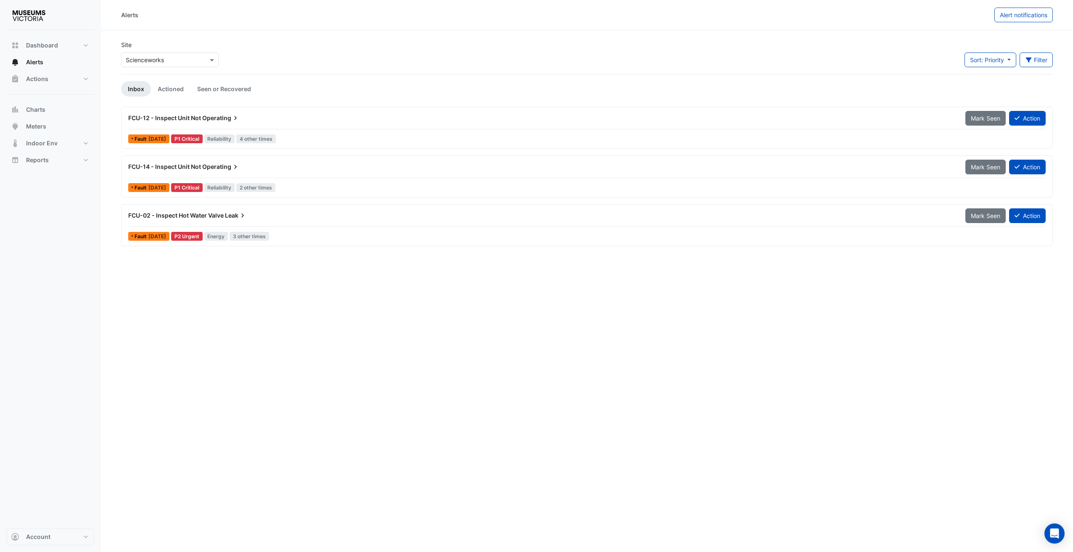
click at [257, 218] on div "FCU-02 - Inspect Hot Water Valve Leak" at bounding box center [541, 215] width 827 height 8
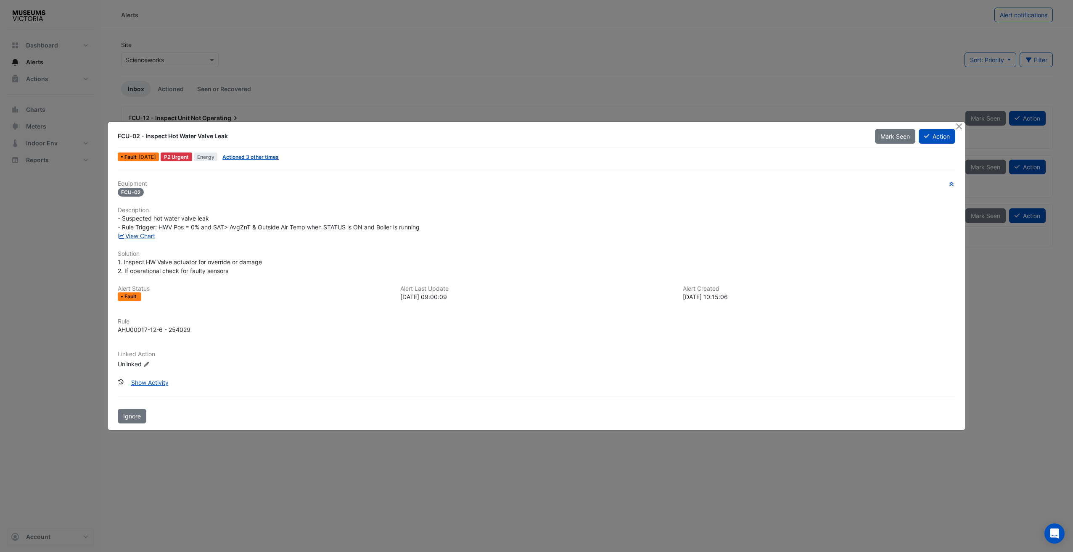
click at [139, 236] on link "View Chart" at bounding box center [136, 236] width 37 height 7
click at [959, 128] on button "Close" at bounding box center [959, 126] width 9 height 9
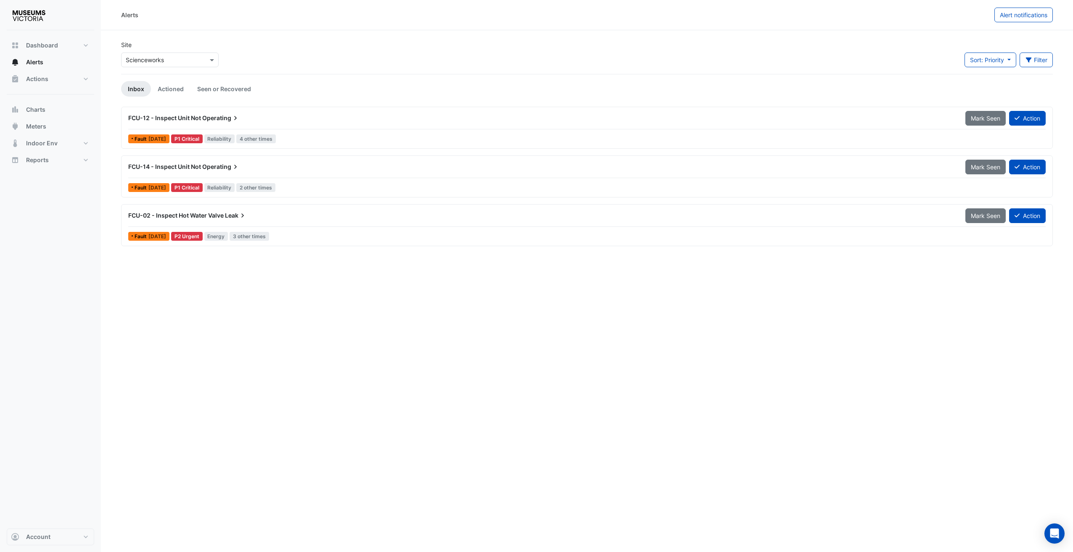
click at [320, 26] on div "Alerts Alert notifications" at bounding box center [587, 15] width 972 height 30
click at [217, 213] on span "FCU-02 - Inspect Hot Water Valve" at bounding box center [175, 215] width 95 height 7
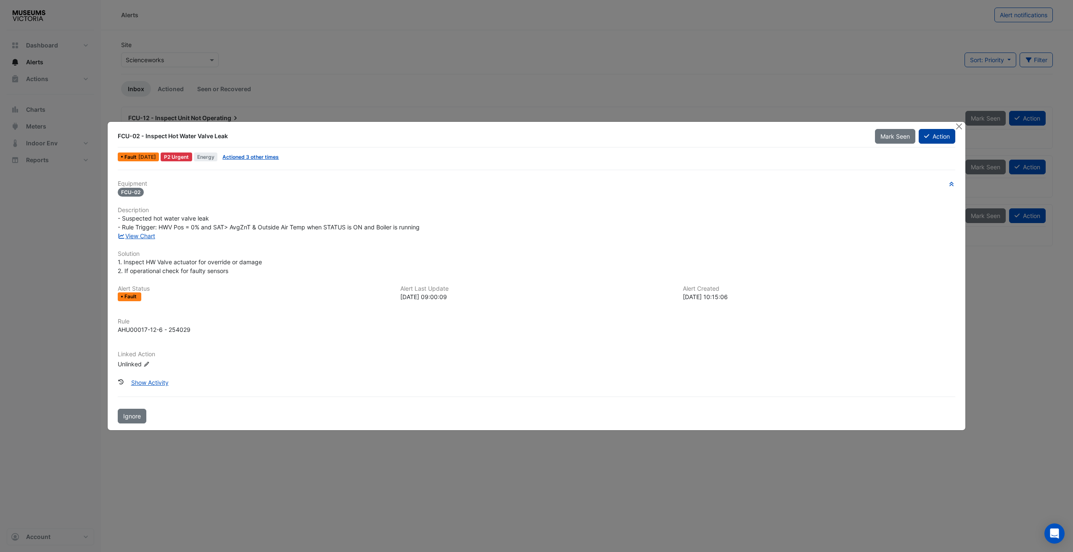
click at [941, 141] on button "Action" at bounding box center [937, 136] width 37 height 15
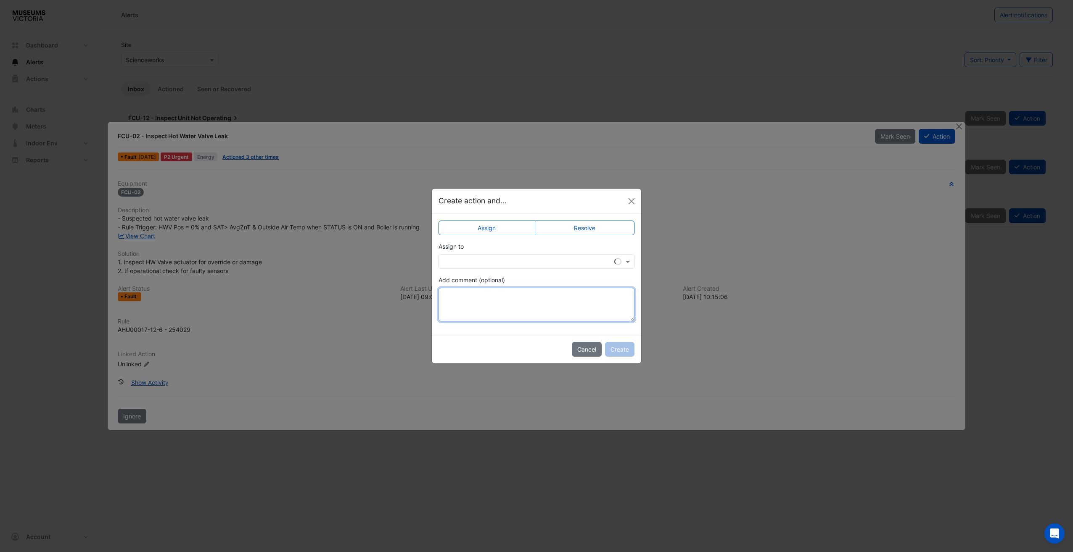
click at [472, 303] on textarea "Add comment (optional)" at bounding box center [537, 305] width 196 height 34
type textarea "*"
click at [564, 261] on input "text" at bounding box center [528, 262] width 170 height 9
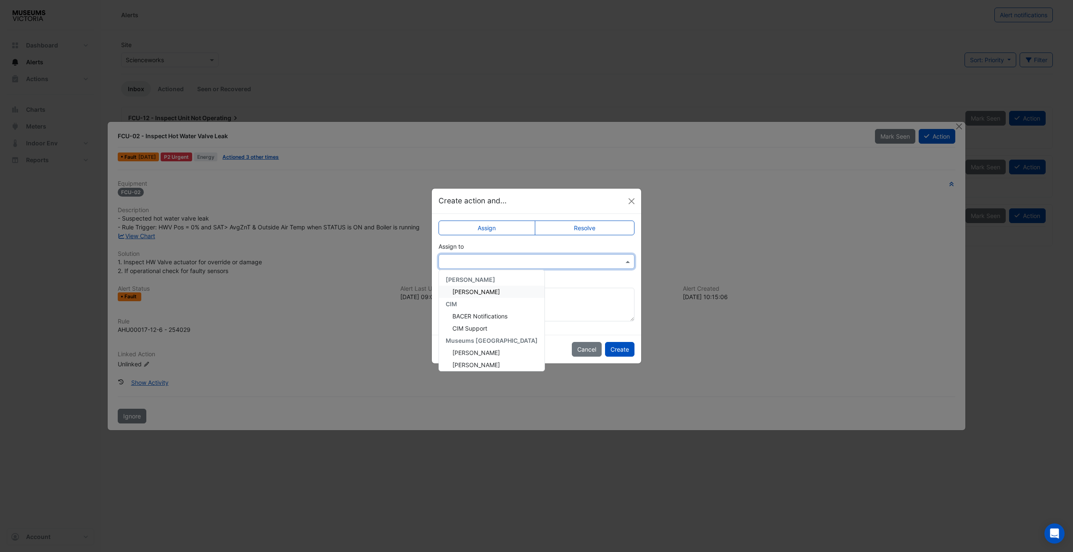
click at [565, 287] on div "**********" at bounding box center [537, 299] width 196 height 46
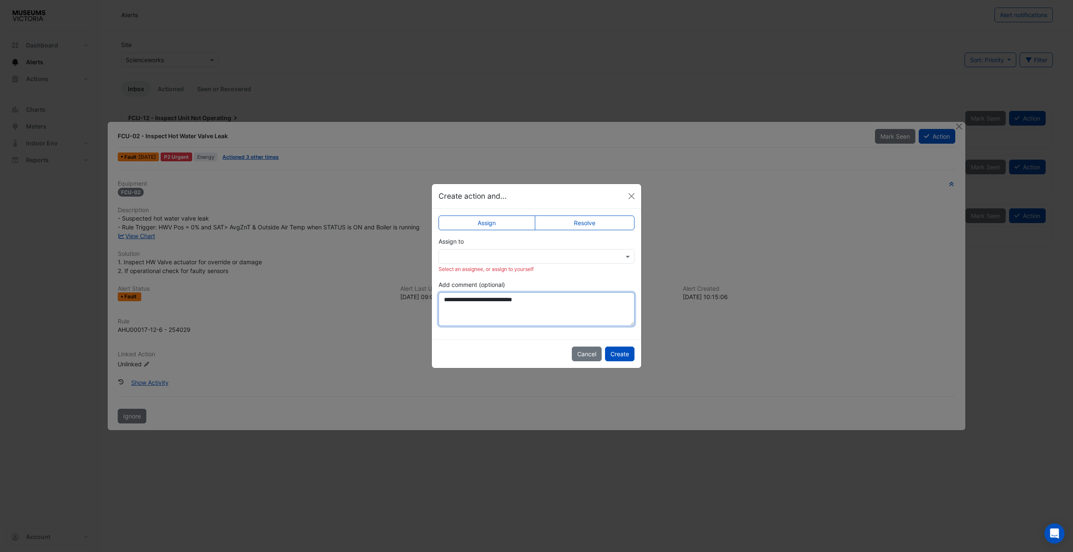
click at [548, 296] on textarea "**********" at bounding box center [537, 310] width 196 height 34
type textarea "**********"
click at [552, 256] on input "text" at bounding box center [528, 257] width 170 height 9
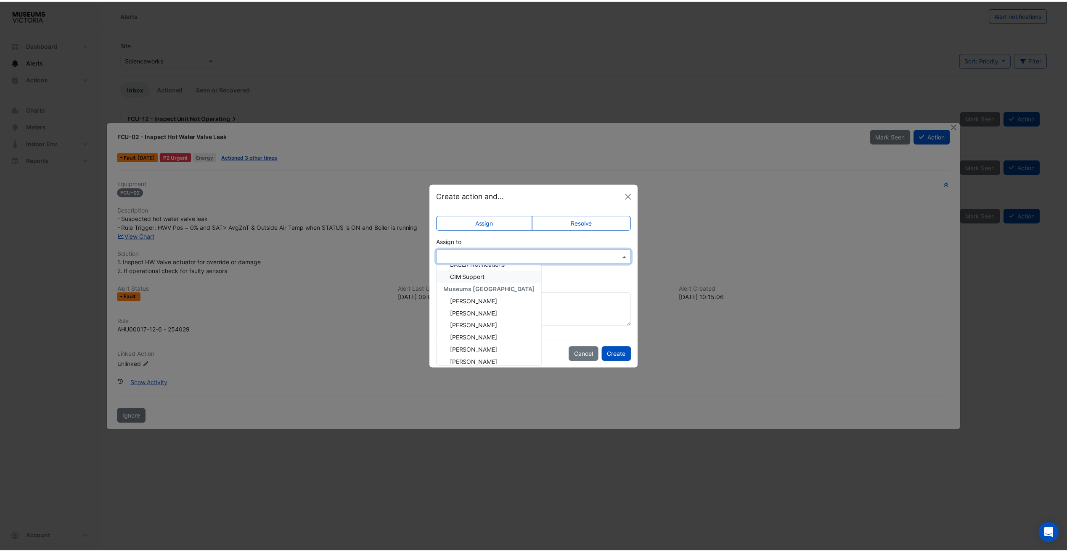
scroll to position [77, 0]
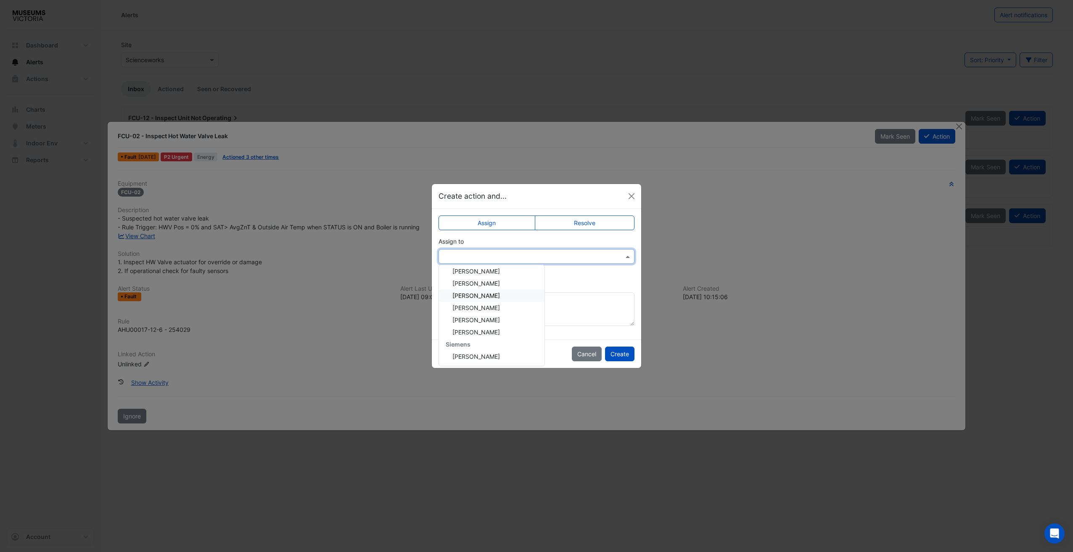
click at [484, 300] on div "Gordon Somerville" at bounding box center [492, 296] width 106 height 12
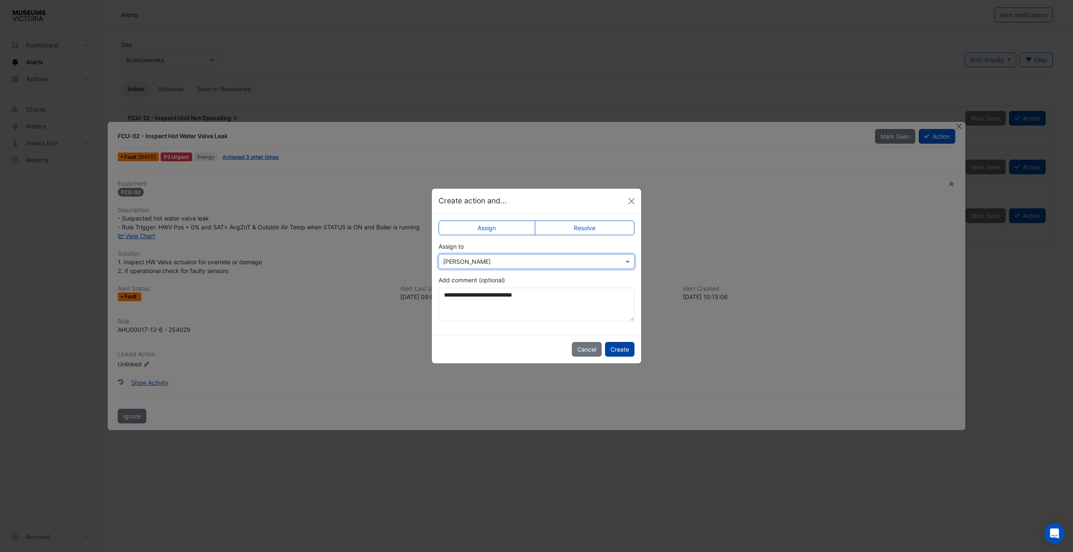
click at [621, 351] on button "Create" at bounding box center [619, 349] width 29 height 15
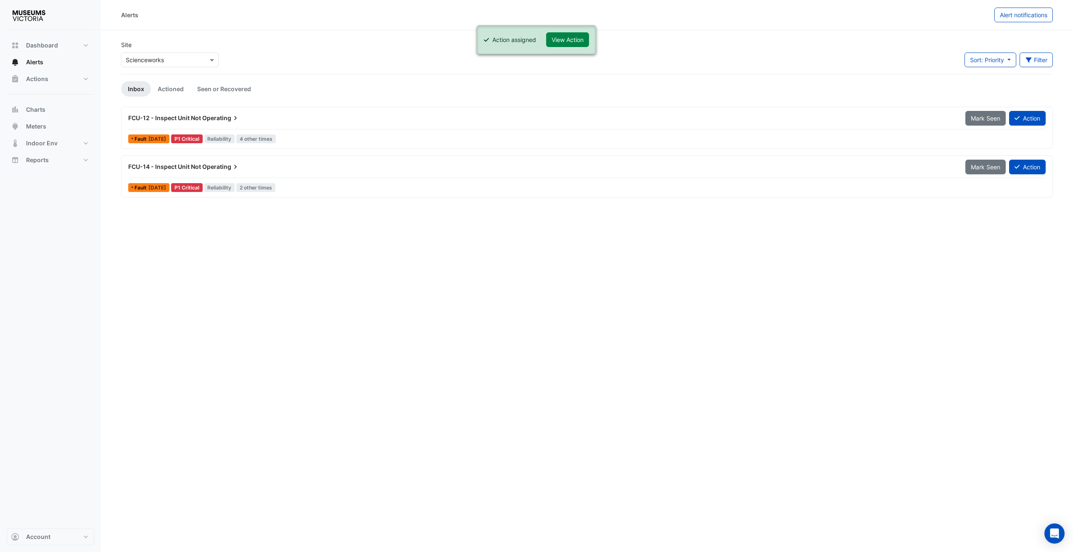
click at [215, 349] on div "Alerts Alert notifications Site Select a Site × Scienceworks Sort: Priority Pri…" at bounding box center [587, 276] width 972 height 552
click at [162, 68] on div "Site Select a Site × Scienceworks" at bounding box center [170, 57] width 108 height 34
click at [161, 61] on input "text" at bounding box center [161, 60] width 71 height 9
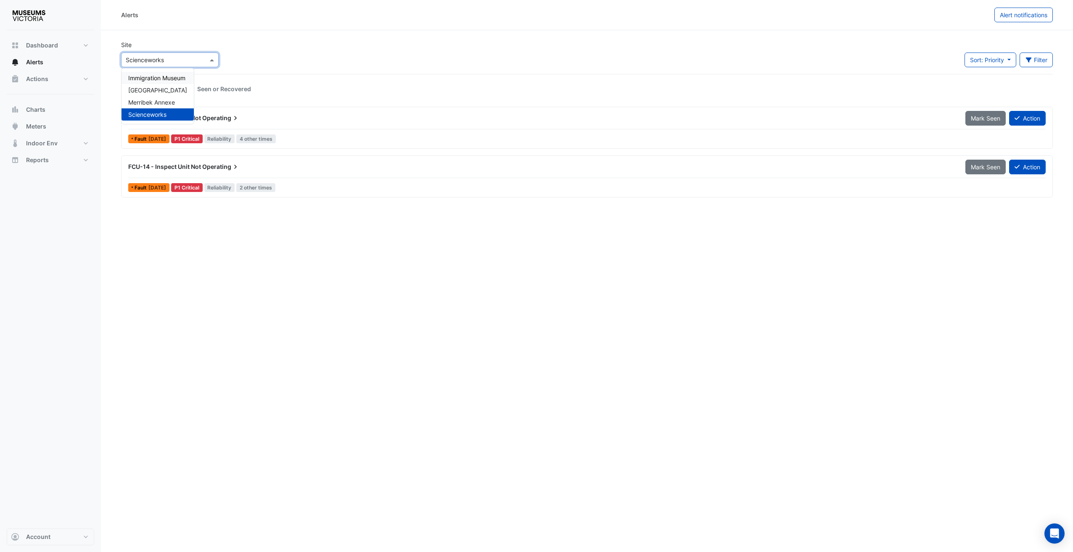
click at [163, 85] on div "Melbourne Museum" at bounding box center [158, 90] width 72 height 12
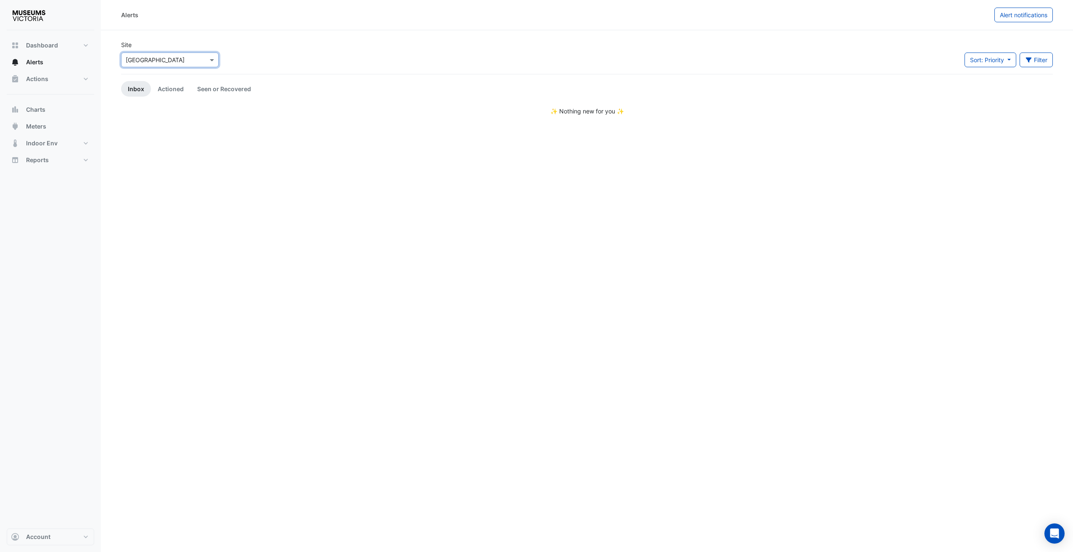
click at [386, 91] on ul "Inbox Actioned Seen or Recovered" at bounding box center [587, 89] width 932 height 16
click at [179, 90] on link "Actioned" at bounding box center [171, 89] width 40 height 16
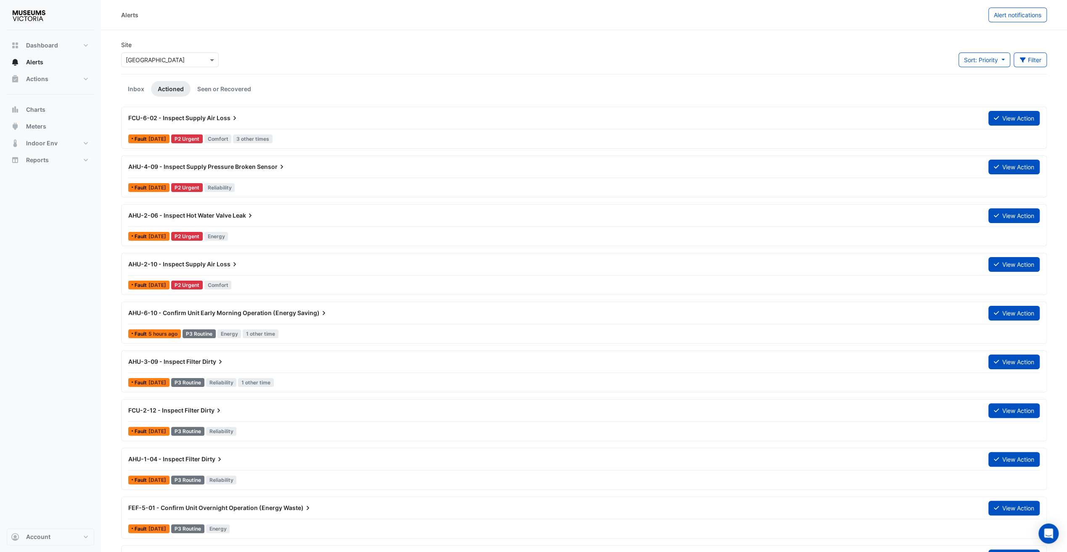
click at [206, 61] on div at bounding box center [170, 60] width 97 height 10
click at [275, 43] on div "Site Select a Site × Melbourne Museum Immigration Museum Melbourne Museum Merri…" at bounding box center [583, 57] width 935 height 34
click at [221, 60] on div "Site Select a Site × Melbourne Museum" at bounding box center [170, 57] width 108 height 34
click at [137, 63] on input "text" at bounding box center [161, 60] width 71 height 9
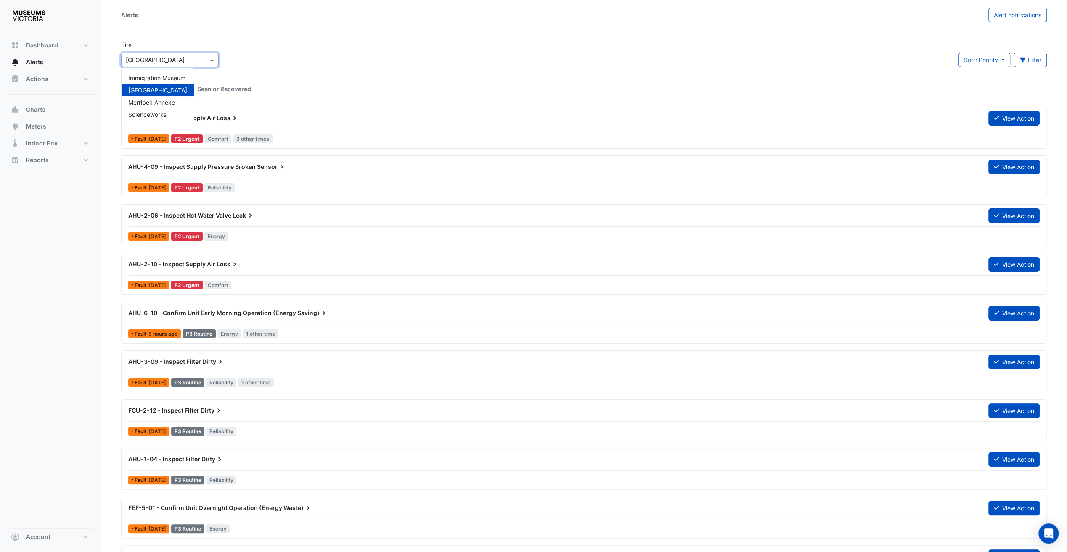
click at [306, 45] on div "Site Select a Site × Melbourne Museum Immigration Museum Melbourne Museum Merri…" at bounding box center [583, 57] width 935 height 34
click at [172, 56] on input "text" at bounding box center [161, 60] width 71 height 9
click at [226, 51] on div "Site Select a Site × Melbourne Museum Sort: Priority Priority Updated Filter Ti…" at bounding box center [583, 57] width 935 height 34
click at [211, 53] on div "Select a Site × Melbourne Museum" at bounding box center [170, 60] width 98 height 15
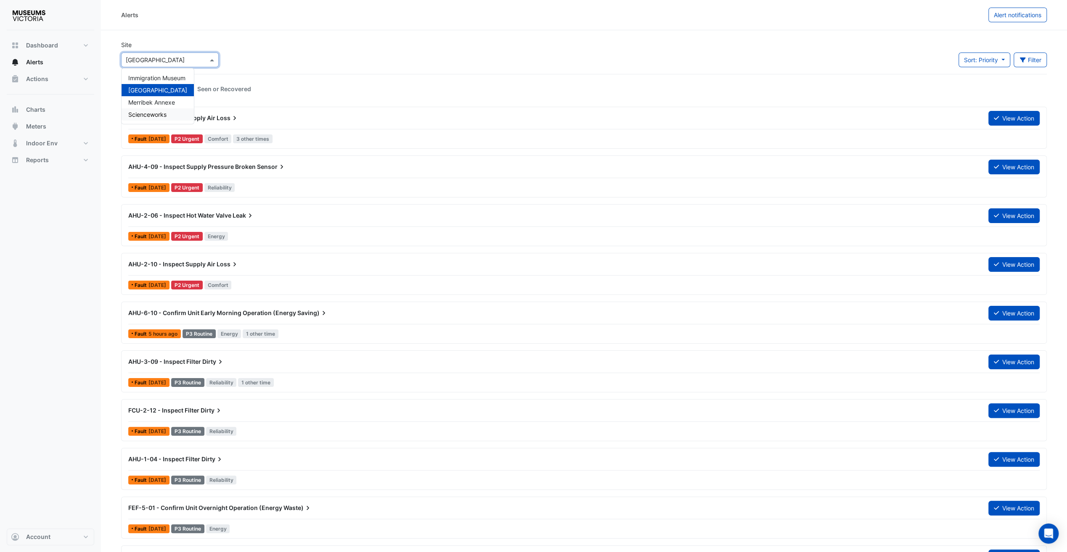
click at [171, 112] on div "Scienceworks" at bounding box center [158, 114] width 72 height 12
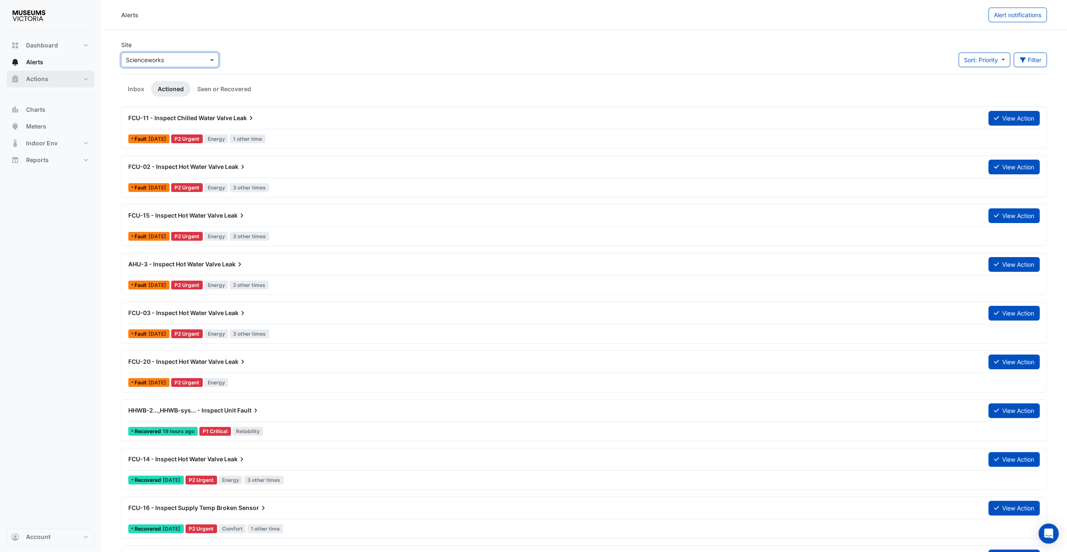
click at [40, 83] on button "Actions" at bounding box center [50, 79] width 87 height 17
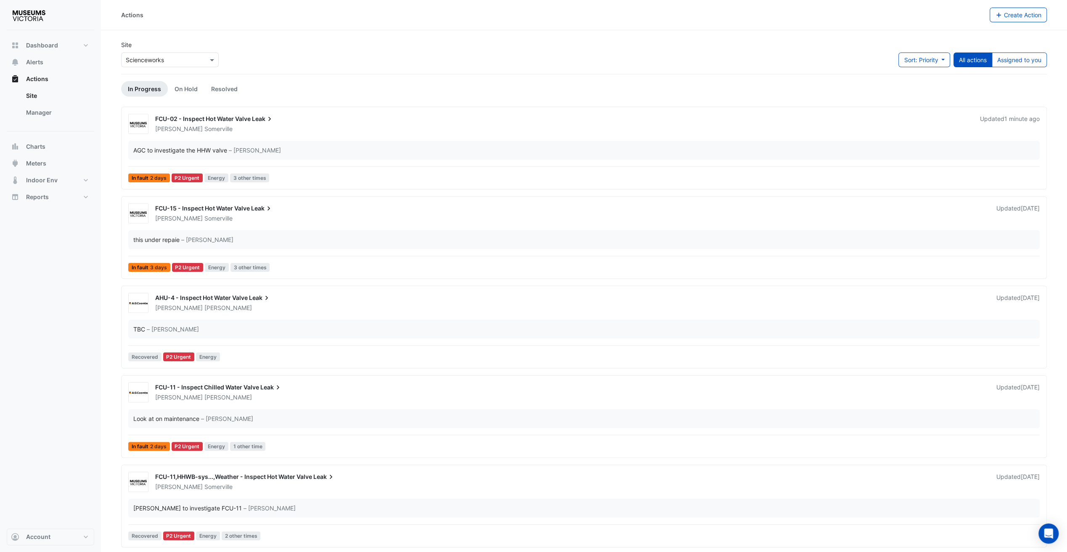
click at [446, 49] on div "Site Select a Site × Scienceworks Sort: Priority Priority Updated All actions A…" at bounding box center [583, 57] width 935 height 34
click at [378, 91] on ul "In Progress On Hold Resolved" at bounding box center [583, 89] width 925 height 16
click at [145, 58] on input "text" at bounding box center [161, 60] width 71 height 9
click at [296, 51] on div "Site Select a Site × Scienceworks Immigration Museum Melbourne Museum Merribek …" at bounding box center [583, 57] width 935 height 34
click at [167, 62] on input "text" at bounding box center [161, 60] width 71 height 9
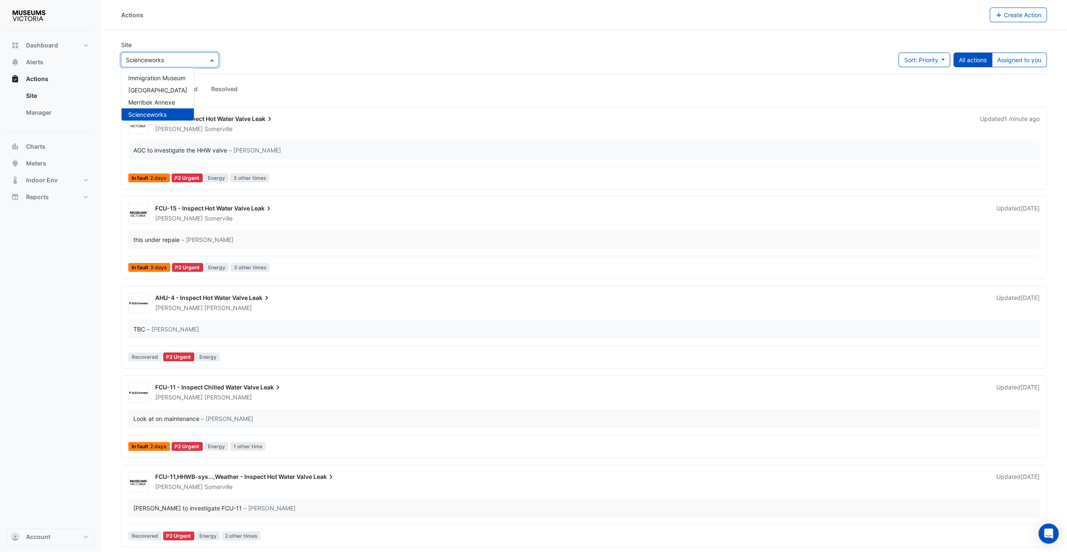
click at [293, 65] on div "Site Select a Site × Scienceworks Immigration Museum Melbourne Museum Merribek …" at bounding box center [583, 57] width 935 height 34
click at [229, 85] on link "Resolved" at bounding box center [224, 89] width 40 height 16
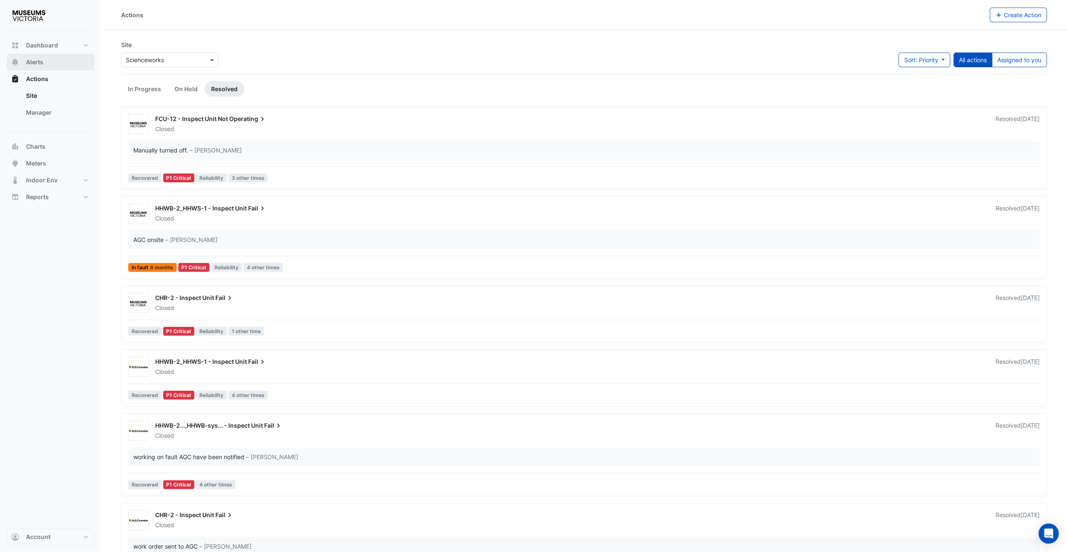
click at [32, 63] on span "Alerts" at bounding box center [34, 62] width 17 height 8
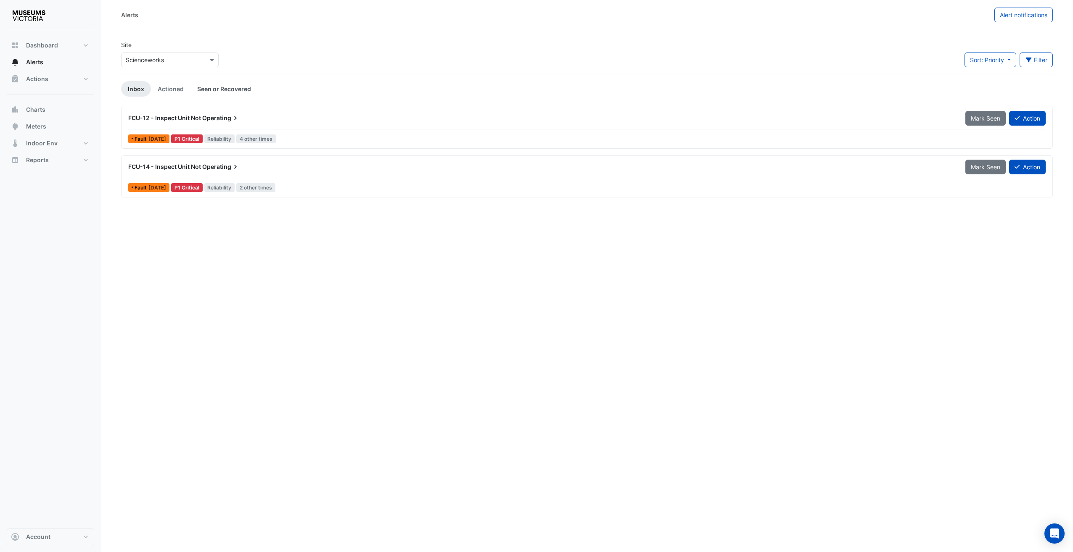
click at [217, 88] on link "Seen or Recovered" at bounding box center [223, 89] width 67 height 16
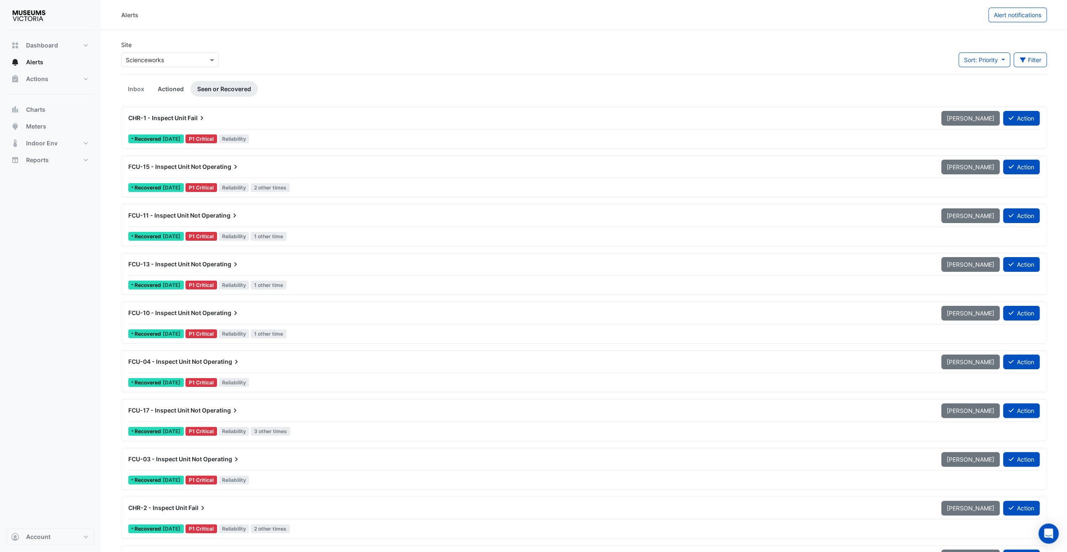
click at [172, 86] on link "Actioned" at bounding box center [171, 89] width 40 height 16
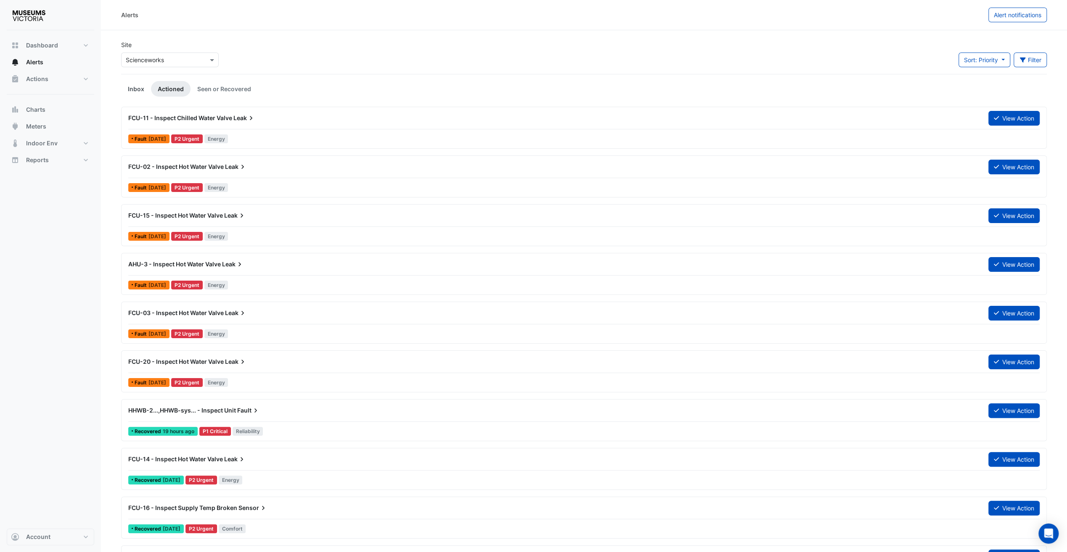
click at [131, 88] on link "Inbox" at bounding box center [136, 89] width 30 height 16
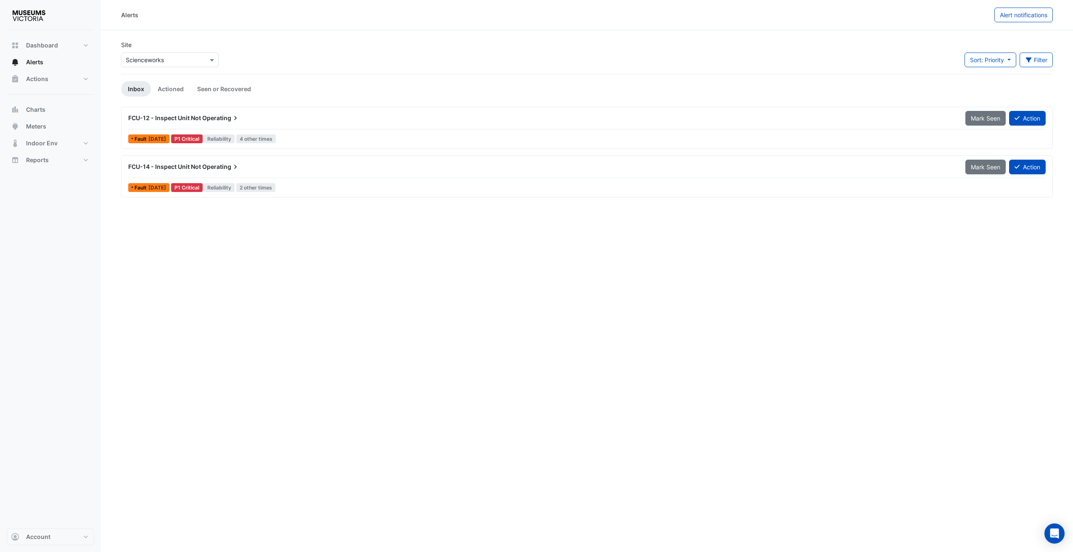
click at [267, 60] on div "Site Select a Site × Scienceworks Sort: Priority Priority Updated Filter Title …" at bounding box center [587, 57] width 942 height 34
click at [71, 76] on button "Actions" at bounding box center [50, 79] width 87 height 17
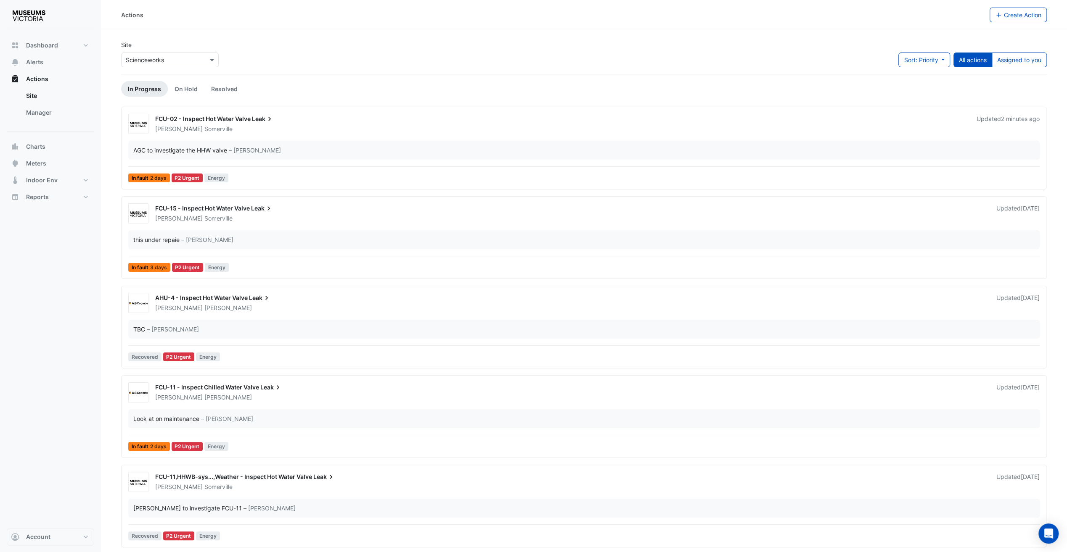
click at [184, 68] on div "Site Select a Site × Scienceworks" at bounding box center [170, 57] width 108 height 34
click at [179, 64] on div "Select a Site × Scienceworks" at bounding box center [170, 60] width 98 height 15
click at [165, 91] on span "Melbourne Museum" at bounding box center [157, 90] width 59 height 7
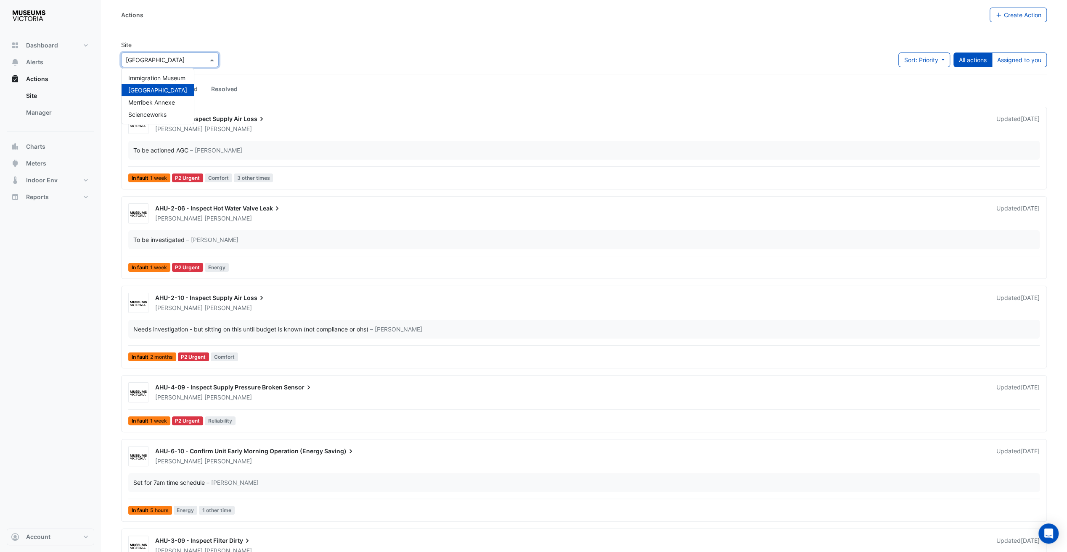
click at [145, 60] on input "text" at bounding box center [161, 60] width 71 height 9
click at [310, 50] on div "Site Select a Site × Melbourne Museum Immigration Museum Melbourne Museum Merri…" at bounding box center [583, 57] width 935 height 34
